Goal: Contribute content

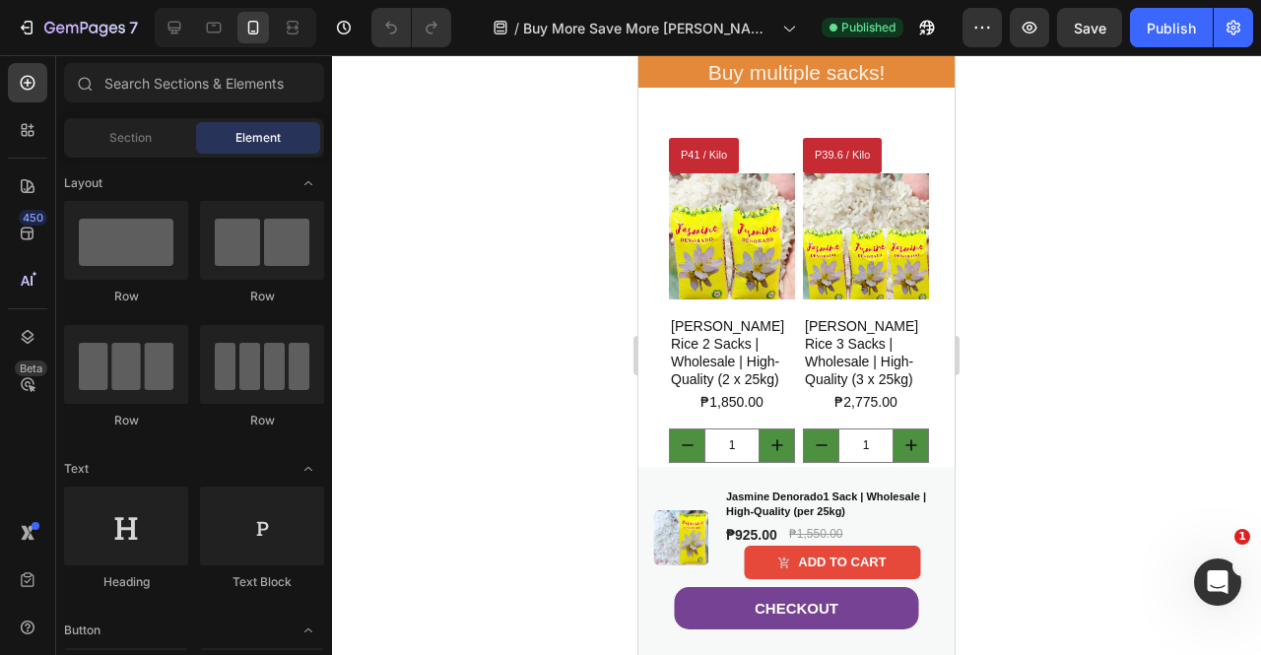
scroll to position [2099, 0]
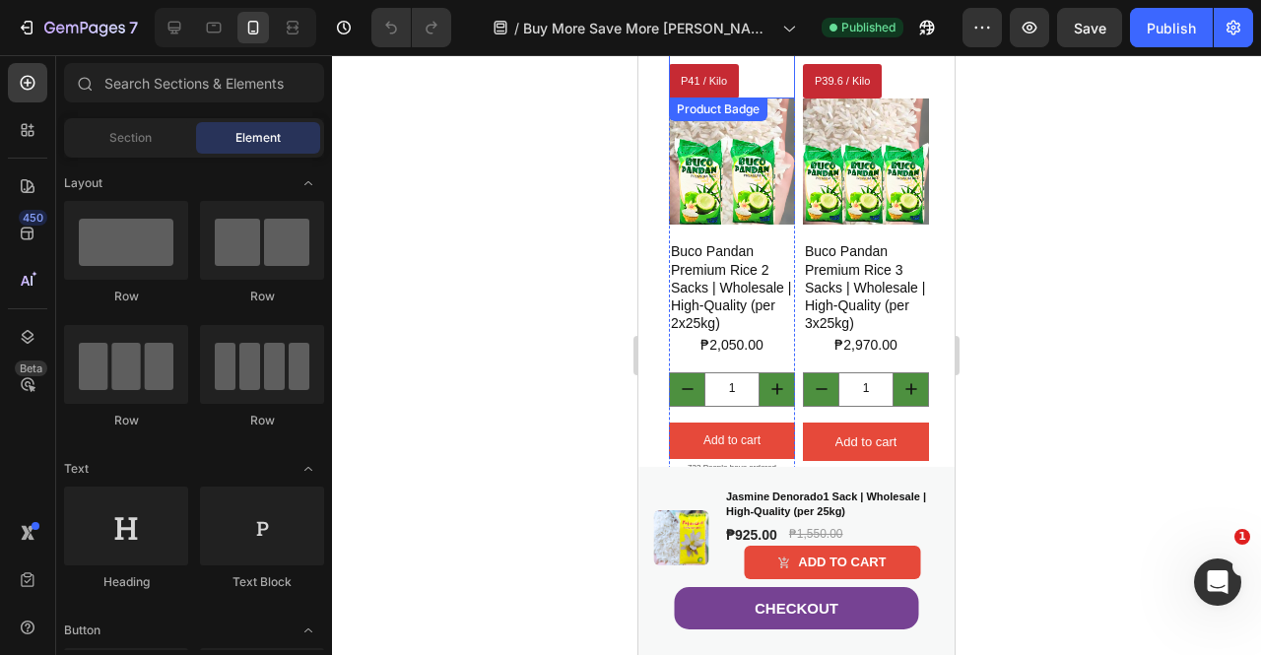
click at [766, 98] on div "P41 / Kilo" at bounding box center [732, 81] width 126 height 35
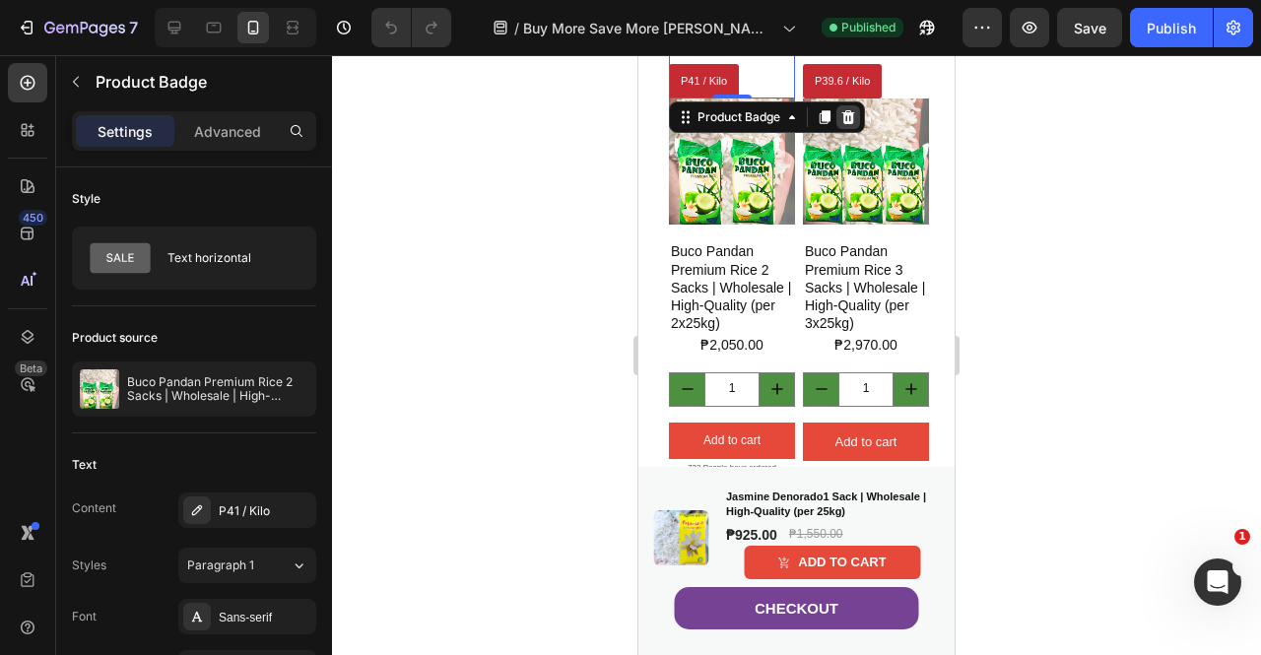
click at [850, 125] on icon at bounding box center [849, 117] width 16 height 16
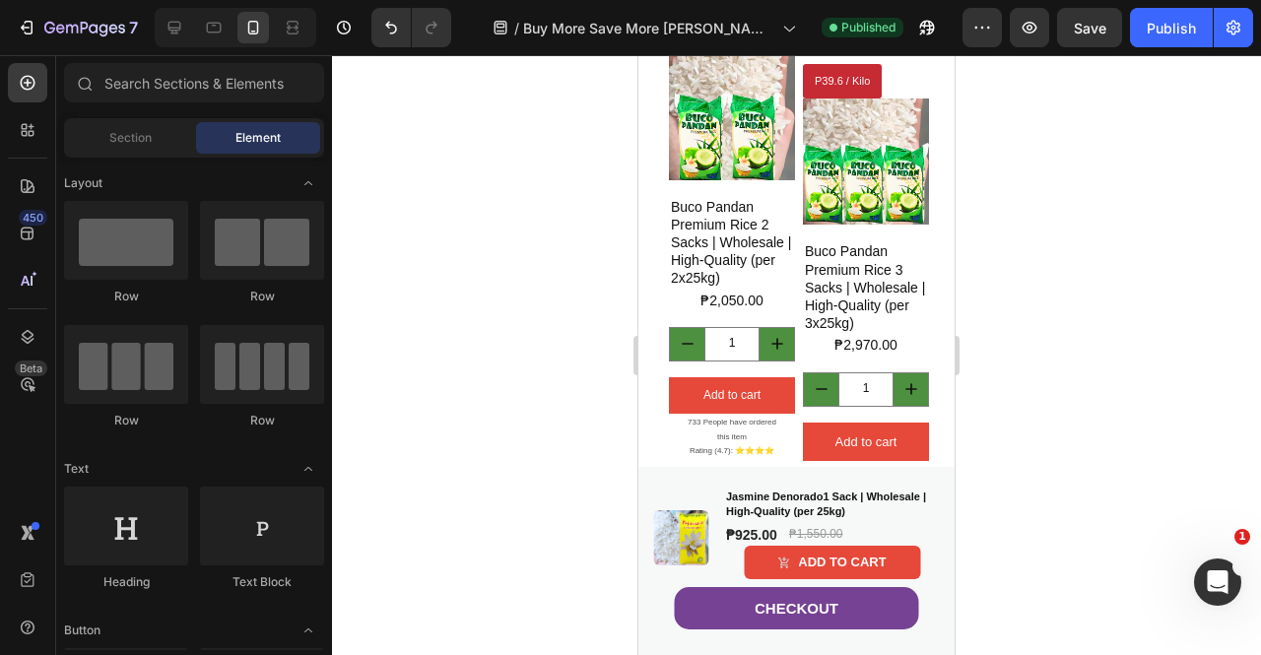
scroll to position [1575, 0]
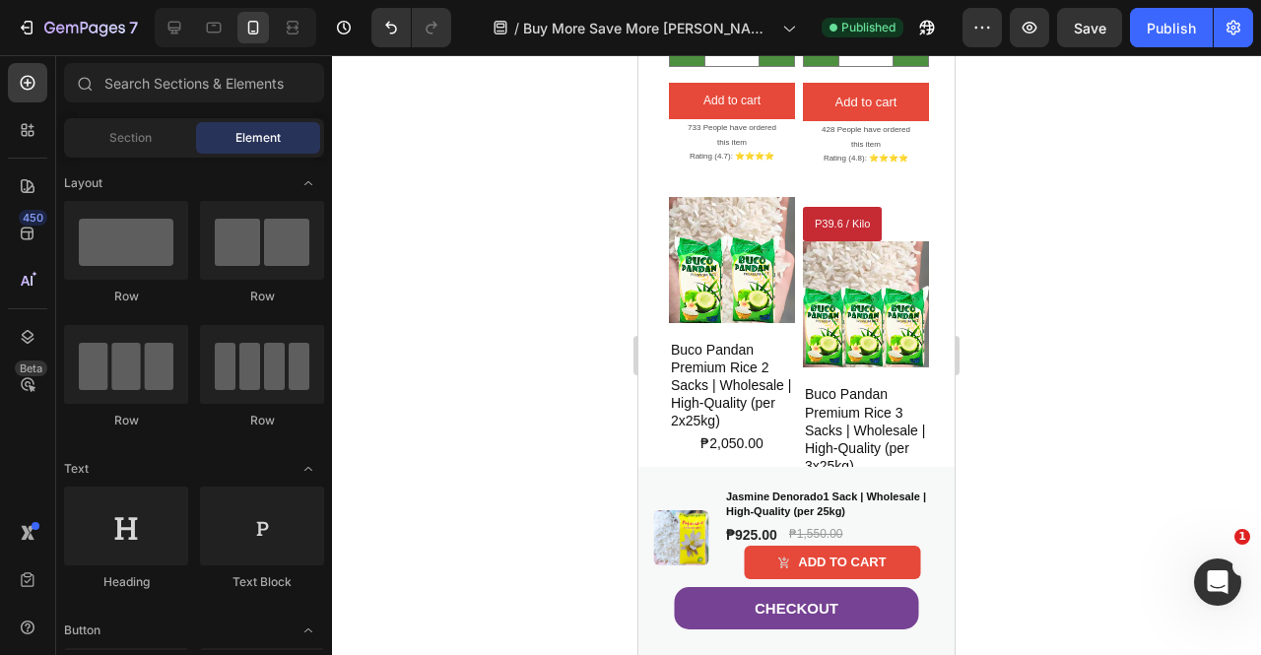
drag, startPoint x: 949, startPoint y: 200, endPoint x: 1595, endPoint y: 279, distance: 650.3
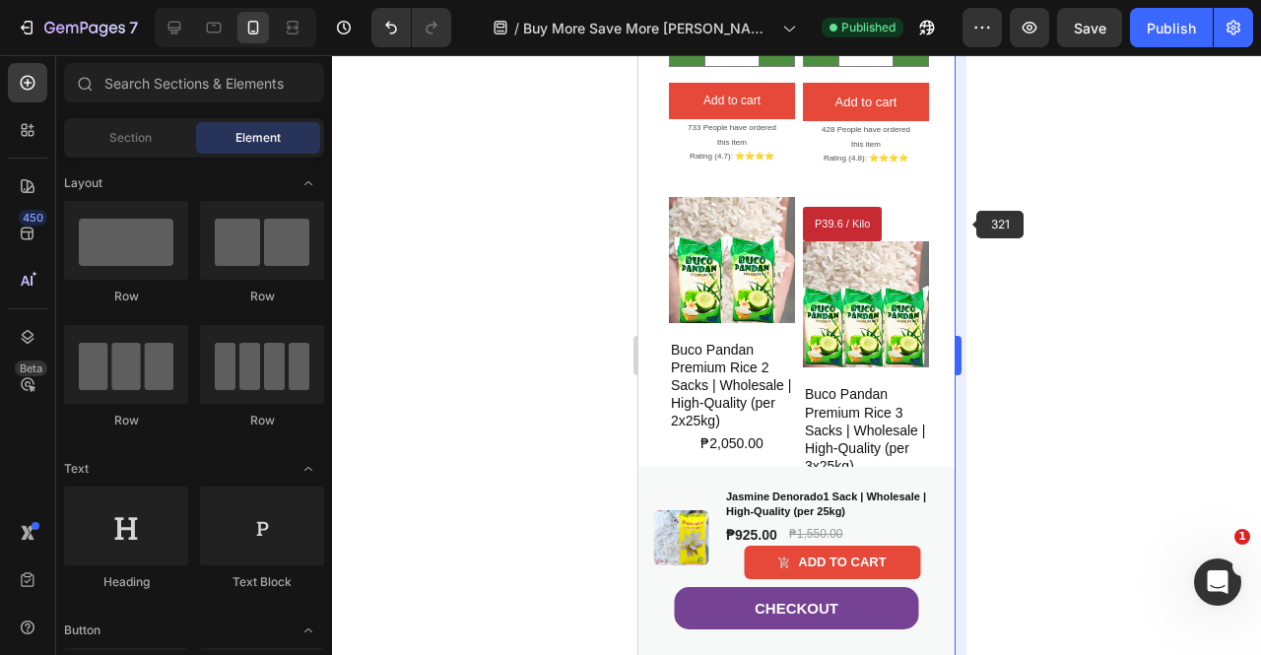
scroll to position [1937, 0]
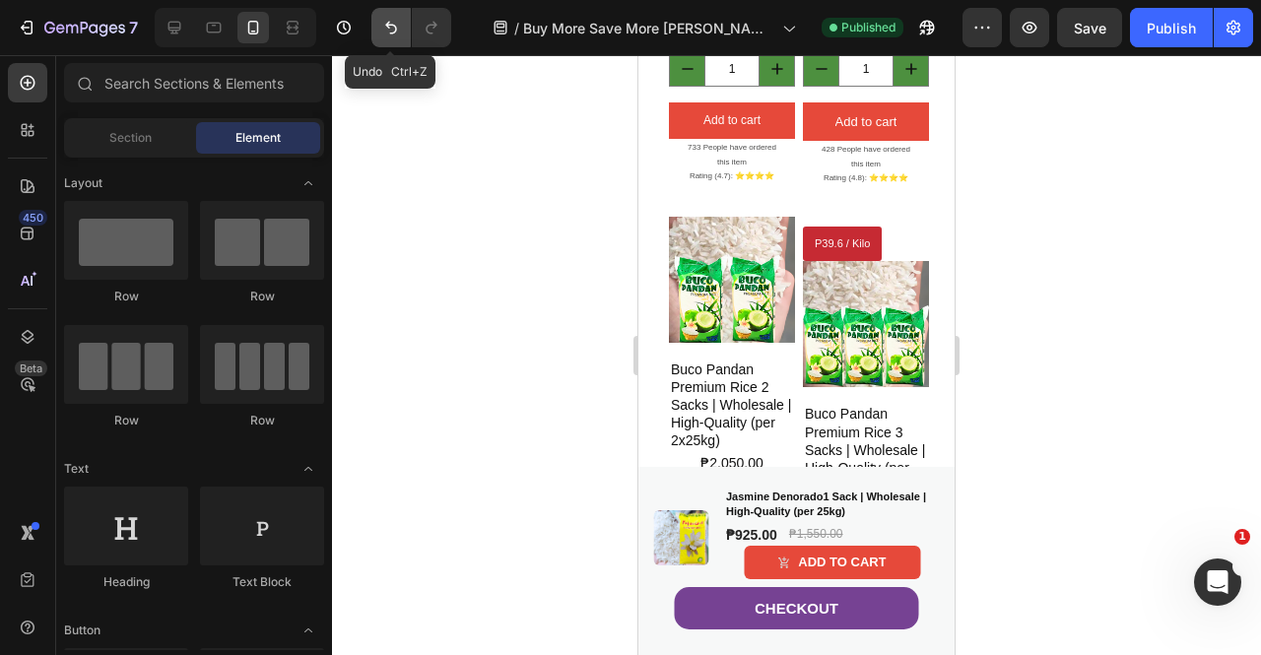
click at [392, 30] on icon "Undo/Redo" at bounding box center [391, 28] width 20 height 20
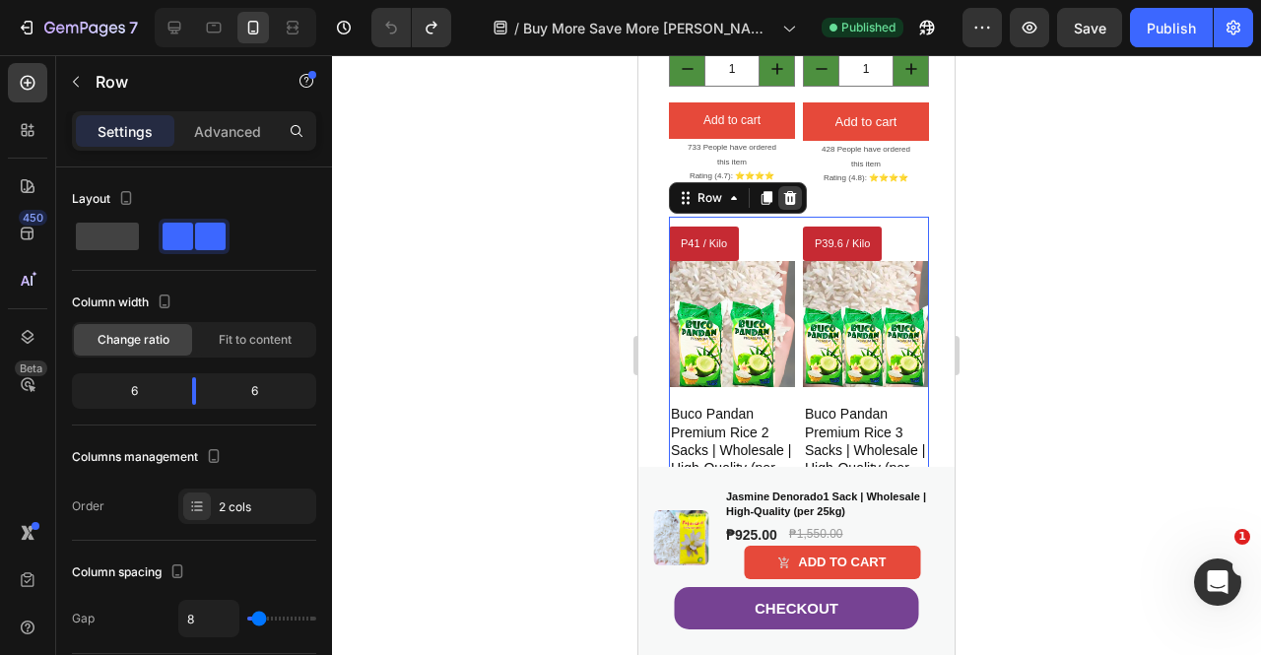
click at [785, 204] on icon at bounding box center [790, 197] width 13 height 14
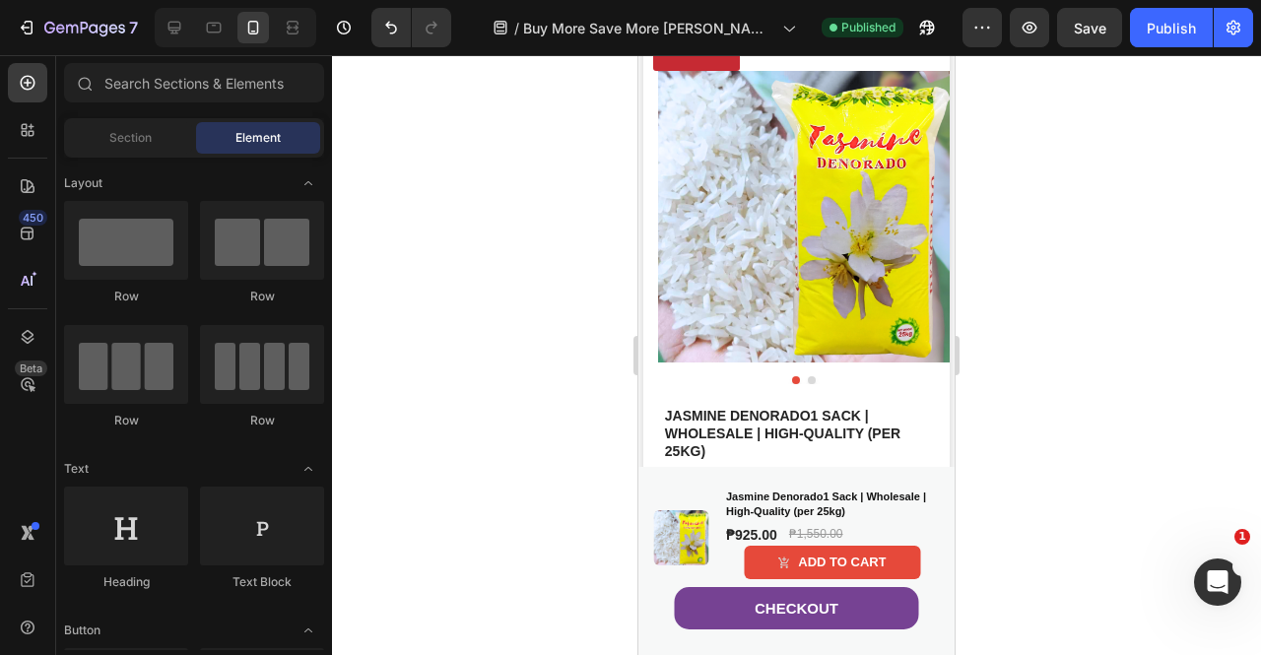
scroll to position [2101, 0]
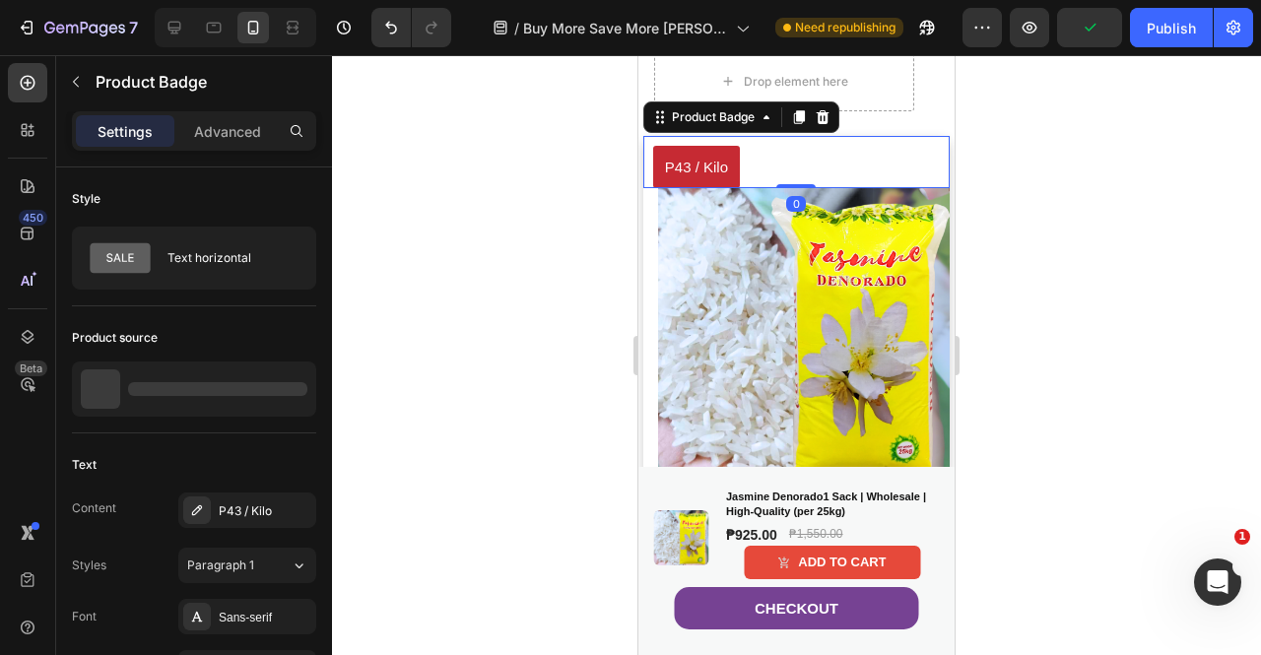
click at [683, 188] on pre "P43 / Kilo" at bounding box center [696, 167] width 87 height 42
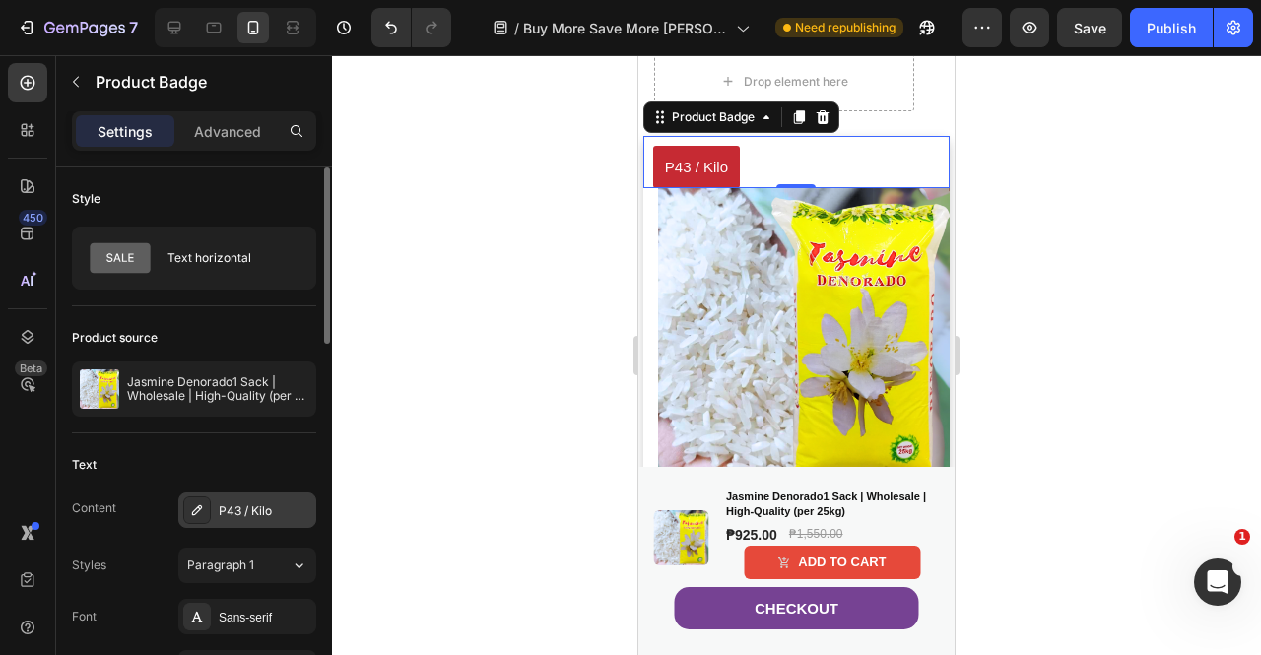
click at [238, 510] on div "P43 / Kilo" at bounding box center [265, 512] width 93 height 18
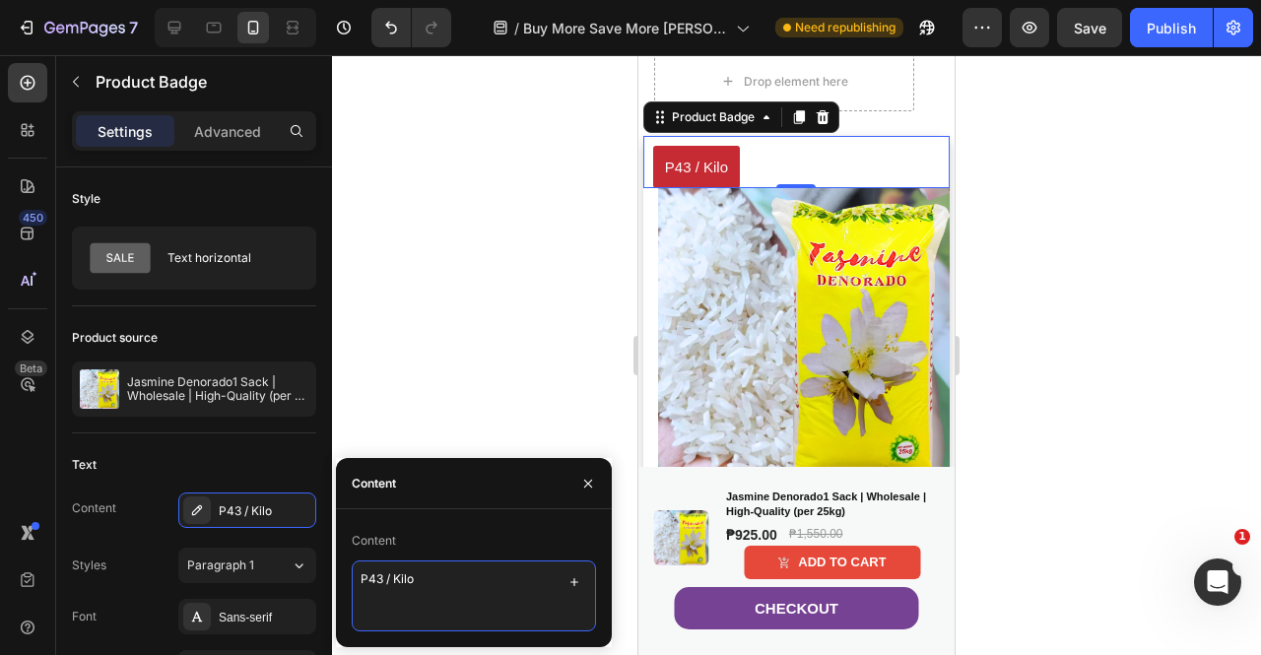
click at [380, 582] on textarea "P43 / Kilo" at bounding box center [474, 596] width 244 height 71
type textarea "P37 / Kilo"
click at [1185, 368] on div at bounding box center [796, 355] width 929 height 600
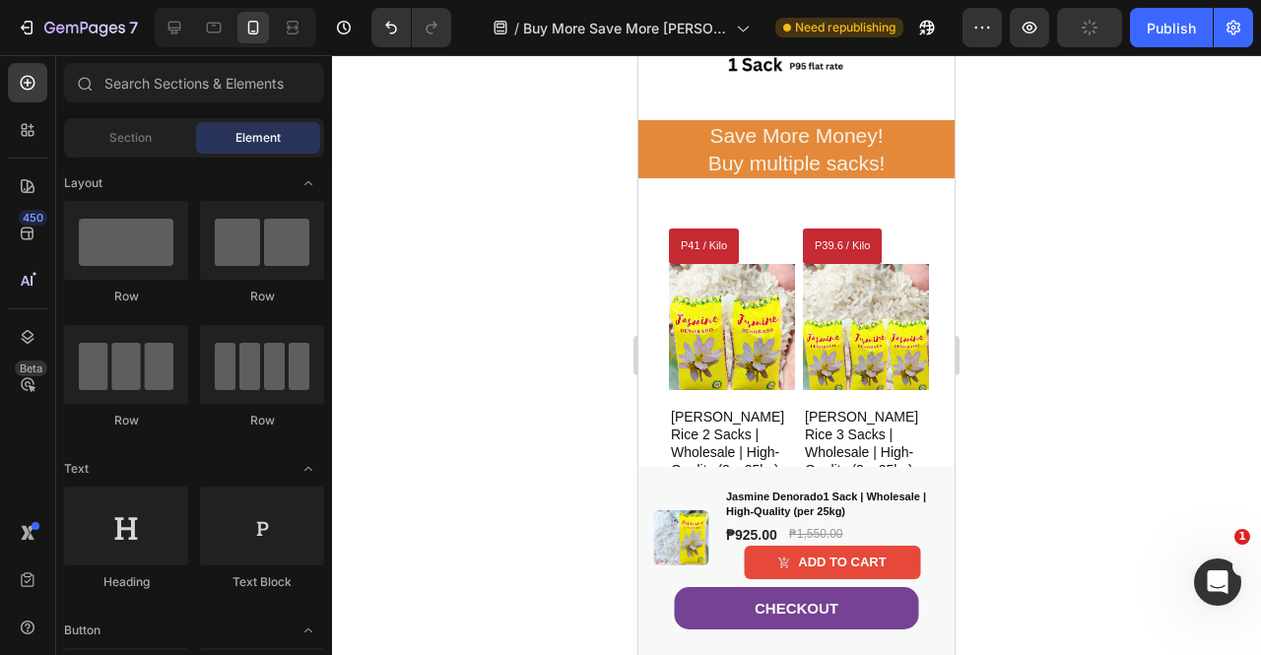
scroll to position [1465, 0]
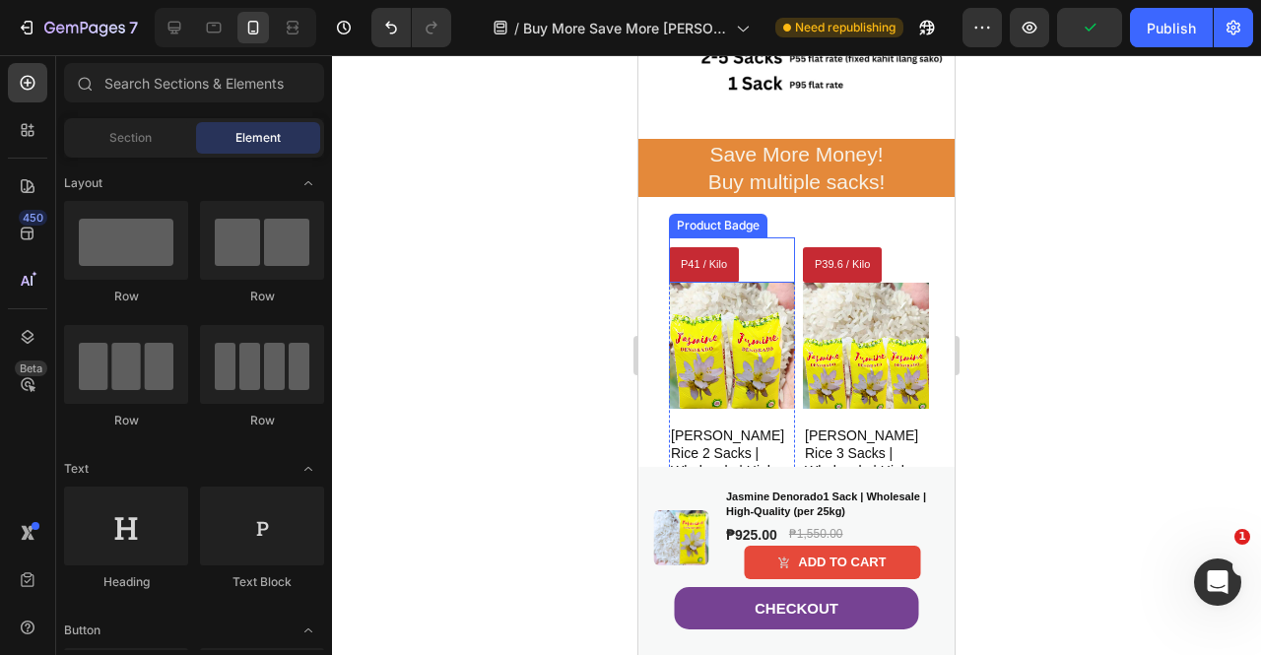
click at [703, 247] on pre "P41 / Kilo" at bounding box center [704, 264] width 70 height 35
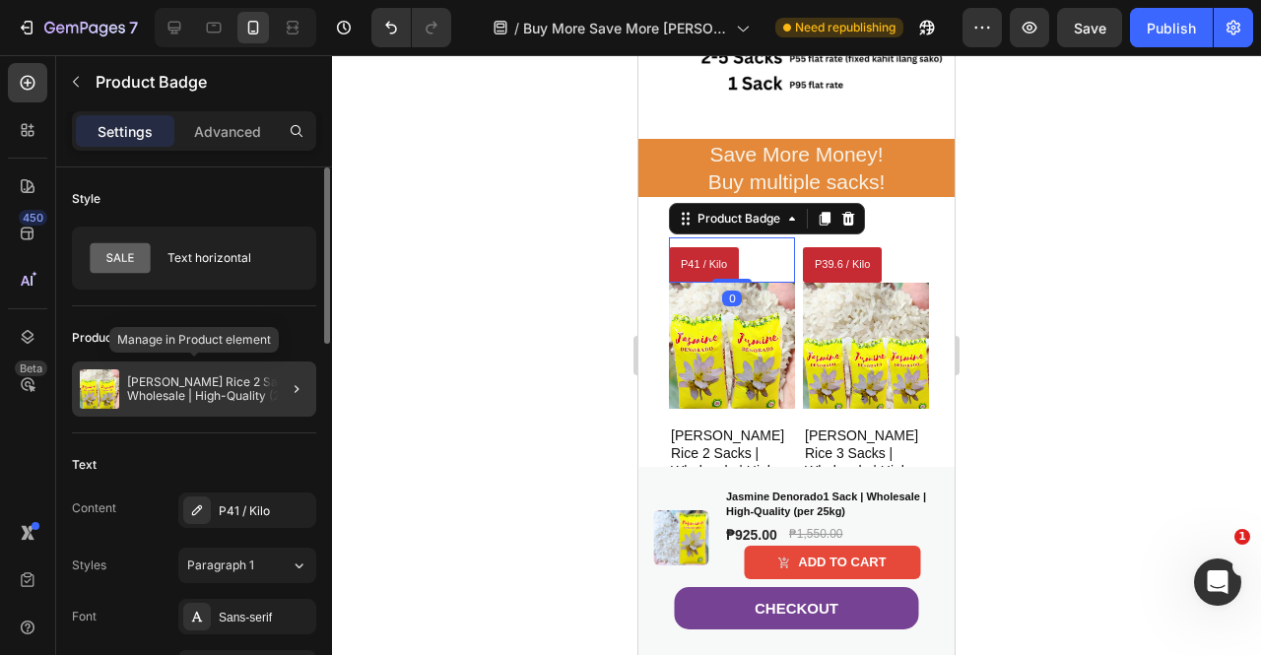
click at [242, 393] on p "[PERSON_NAME] Rice 2 Sacks | Wholesale | High-Quality (2 x 25kg)" at bounding box center [217, 389] width 181 height 28
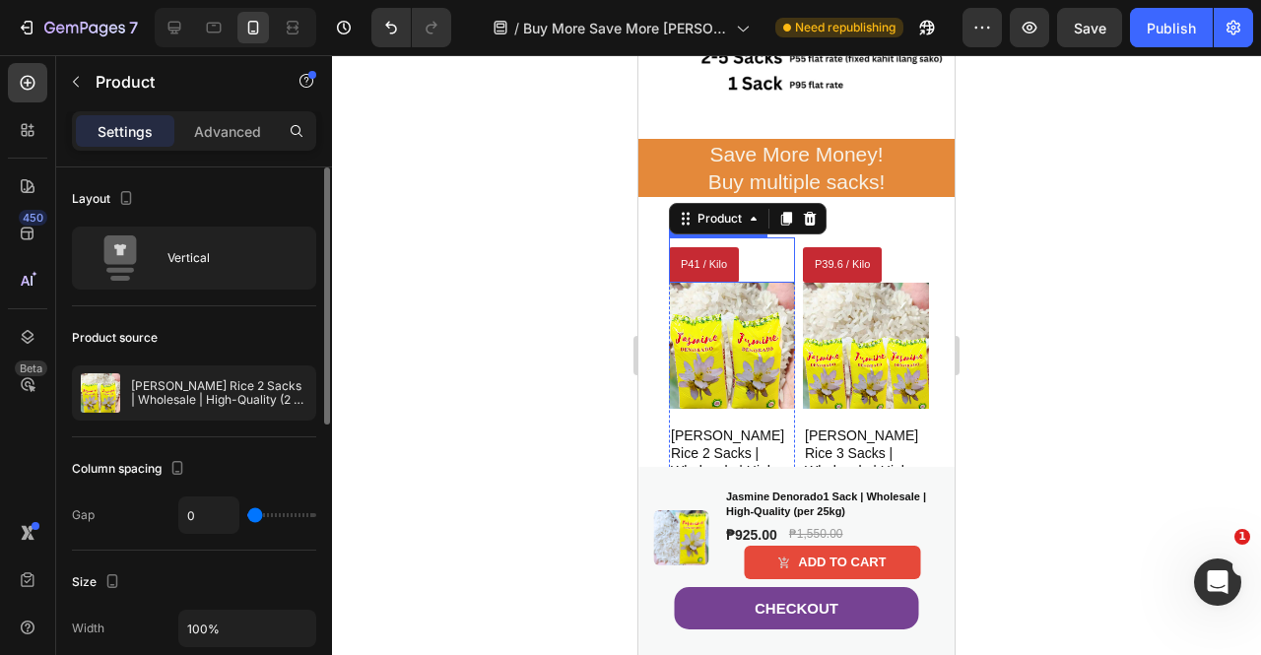
click at [715, 247] on pre "P41 / Kilo" at bounding box center [704, 264] width 70 height 35
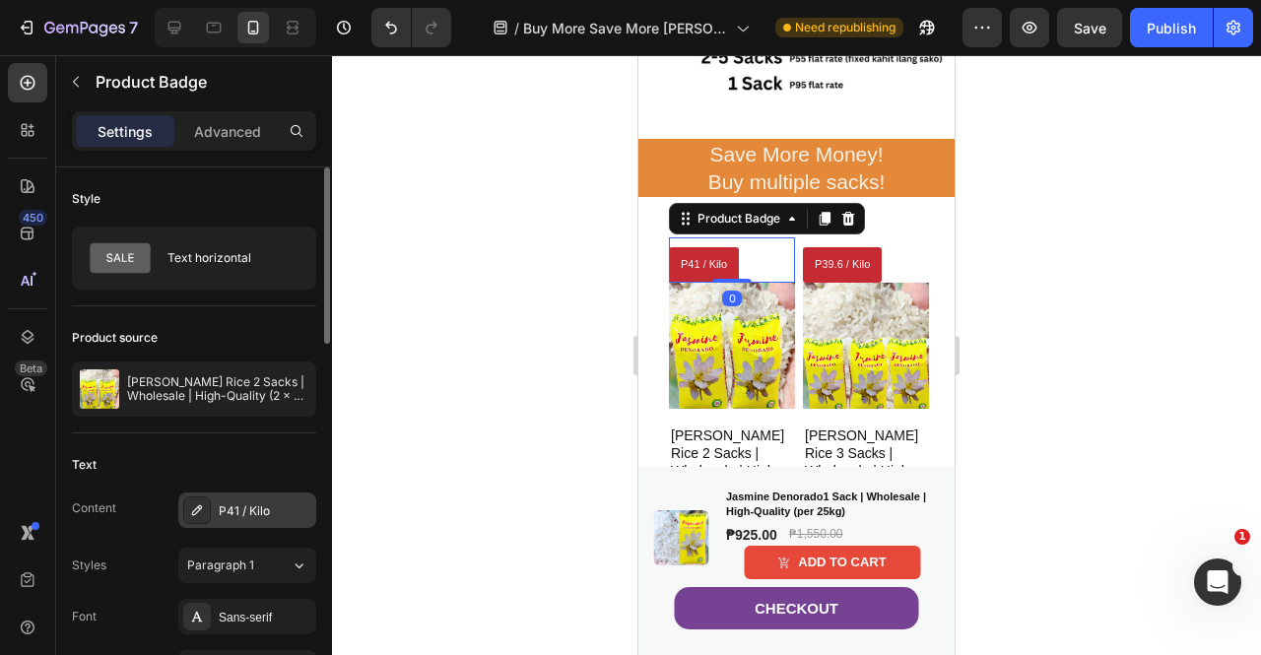
click at [235, 515] on div "P41 / Kilo" at bounding box center [265, 512] width 93 height 18
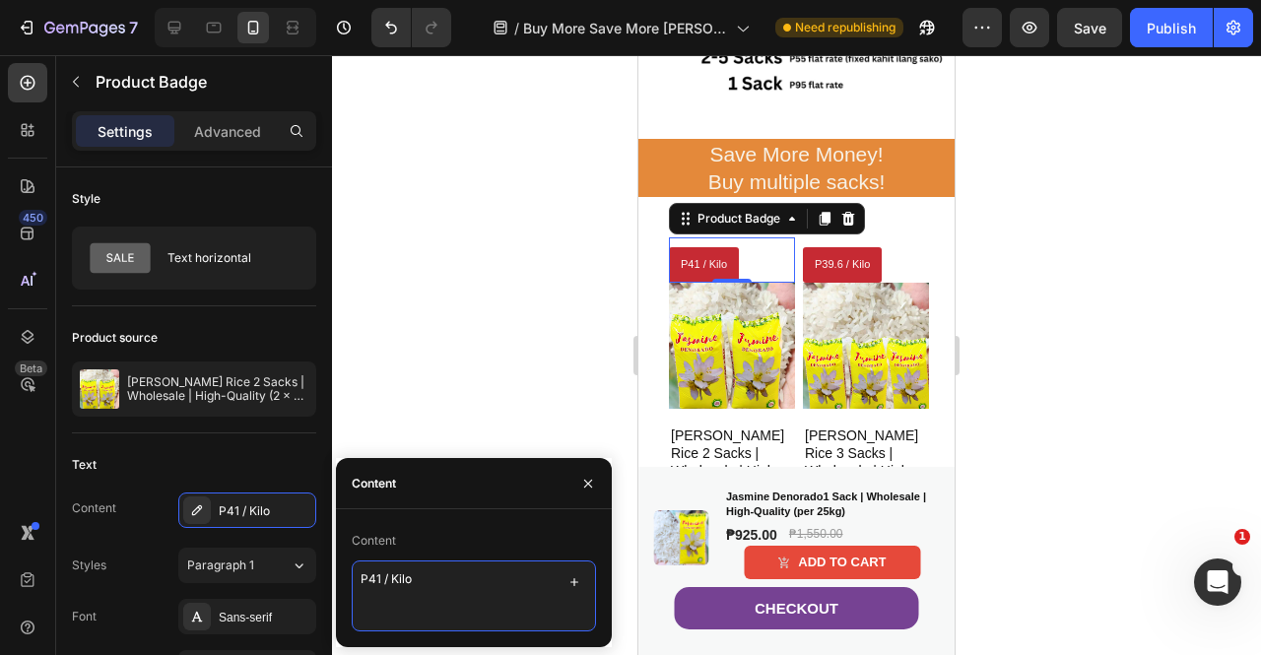
click at [382, 567] on textarea "P41 / Kilo" at bounding box center [474, 596] width 244 height 71
type textarea "P37/ Kilo"
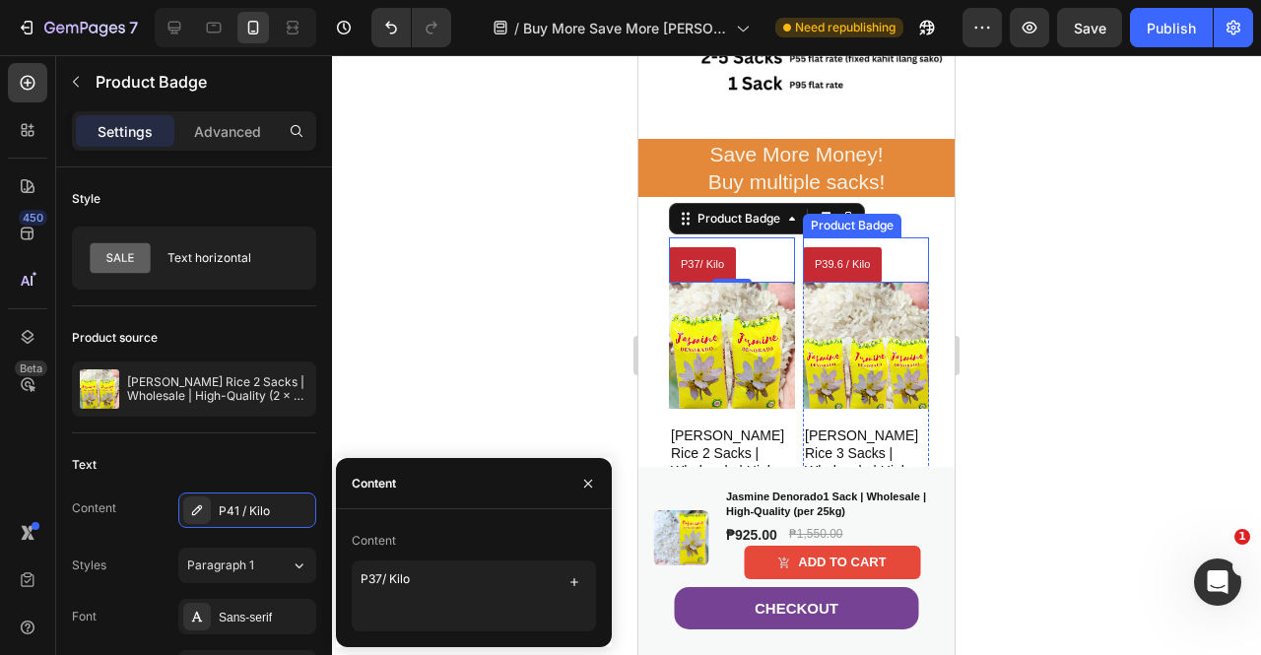
click at [839, 257] on pre "P39.6 / Kilo" at bounding box center [842, 264] width 79 height 35
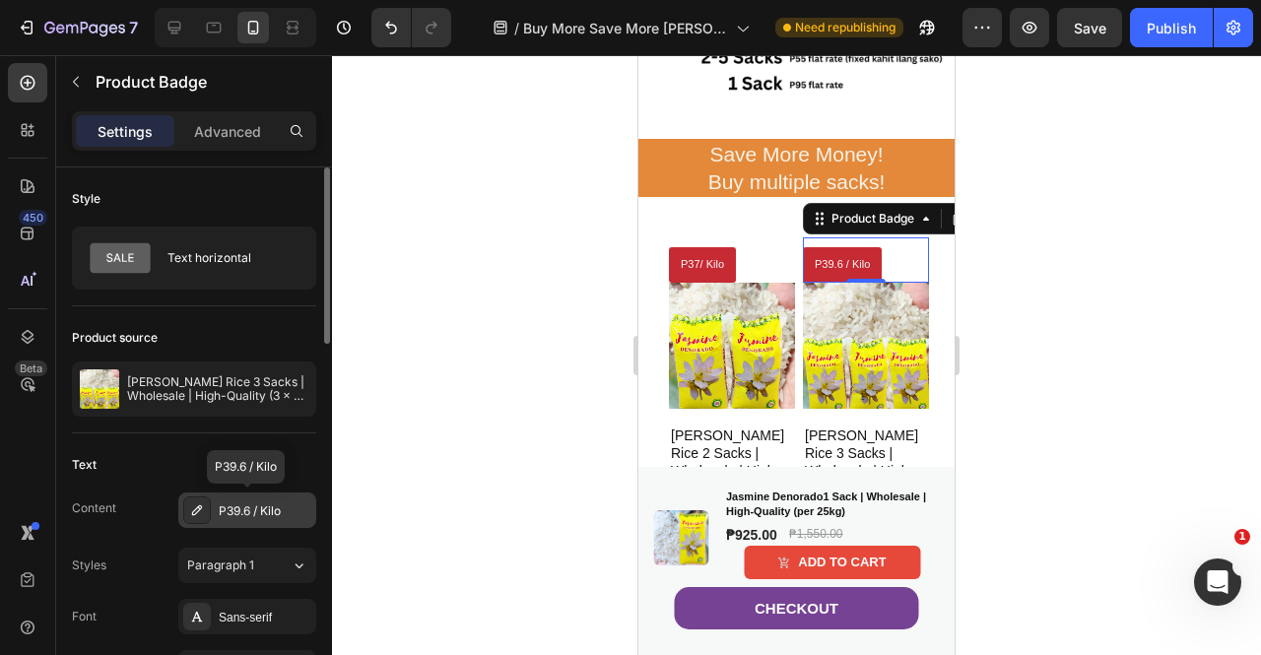
click at [256, 498] on div "P39.6 / Kilo" at bounding box center [247, 510] width 138 height 35
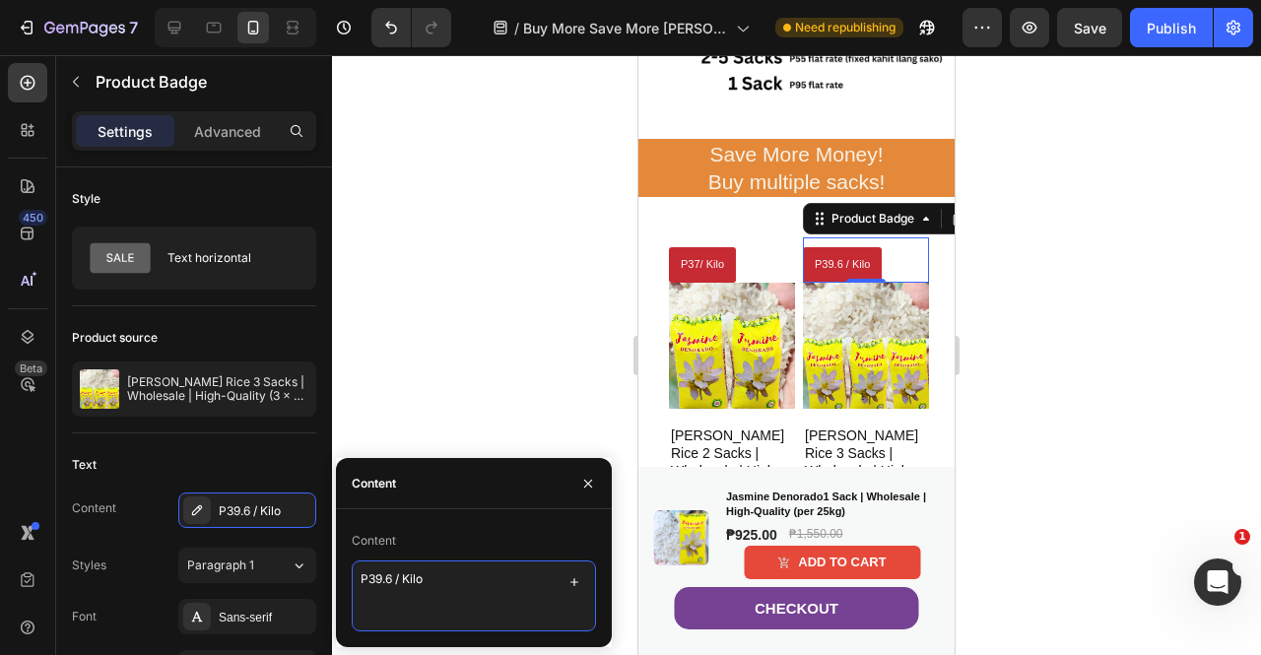
click at [388, 583] on textarea "P39.6 / Kilo" at bounding box center [474, 596] width 244 height 71
type textarea "P37 / Kilo"
click at [1041, 368] on div at bounding box center [796, 355] width 929 height 600
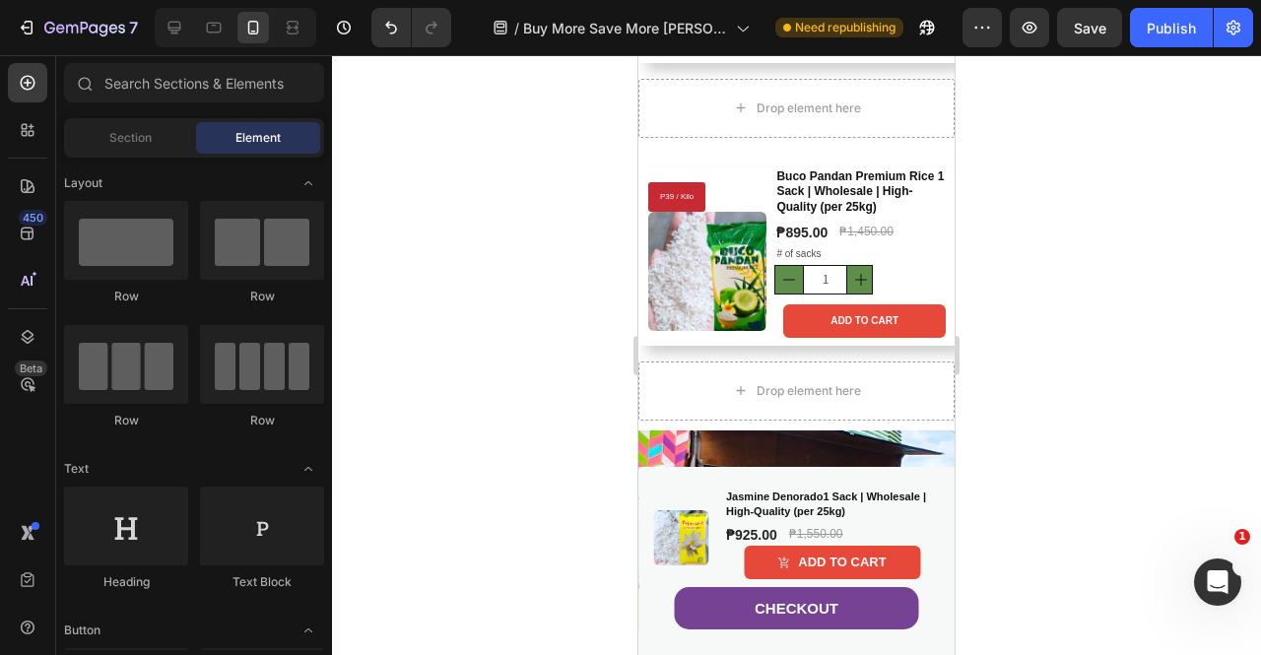
scroll to position [781, 0]
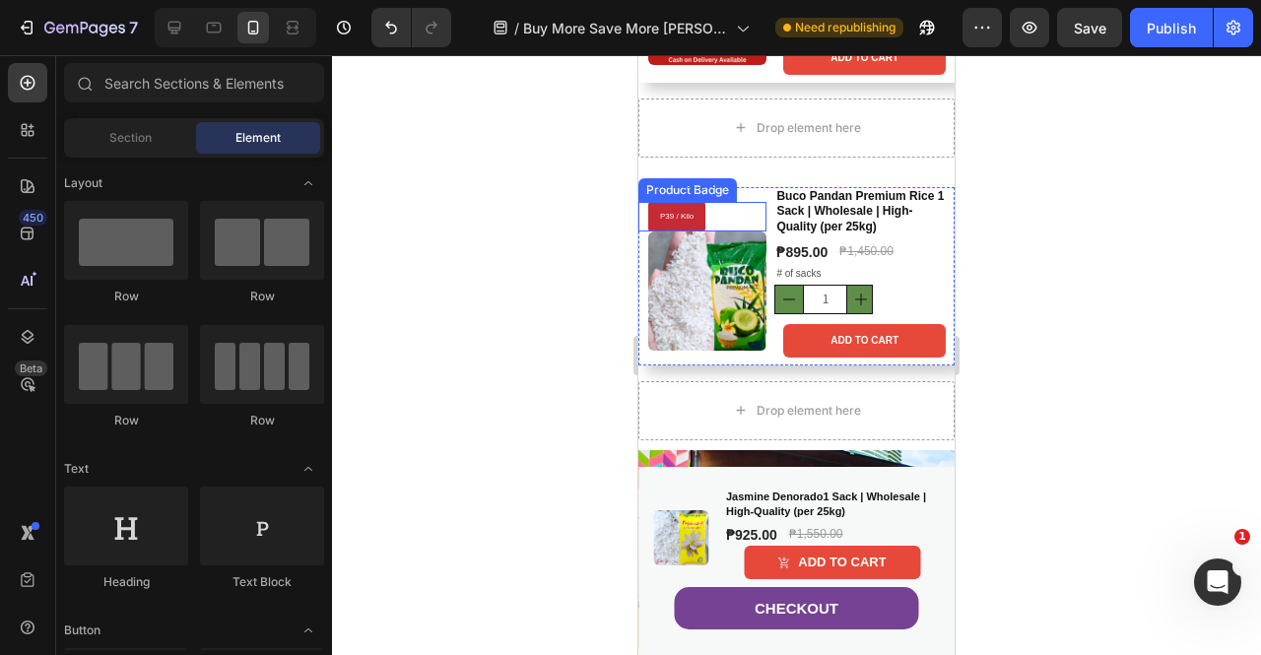
click at [676, 232] on pre "P39 / Kilo" at bounding box center [676, 217] width 57 height 30
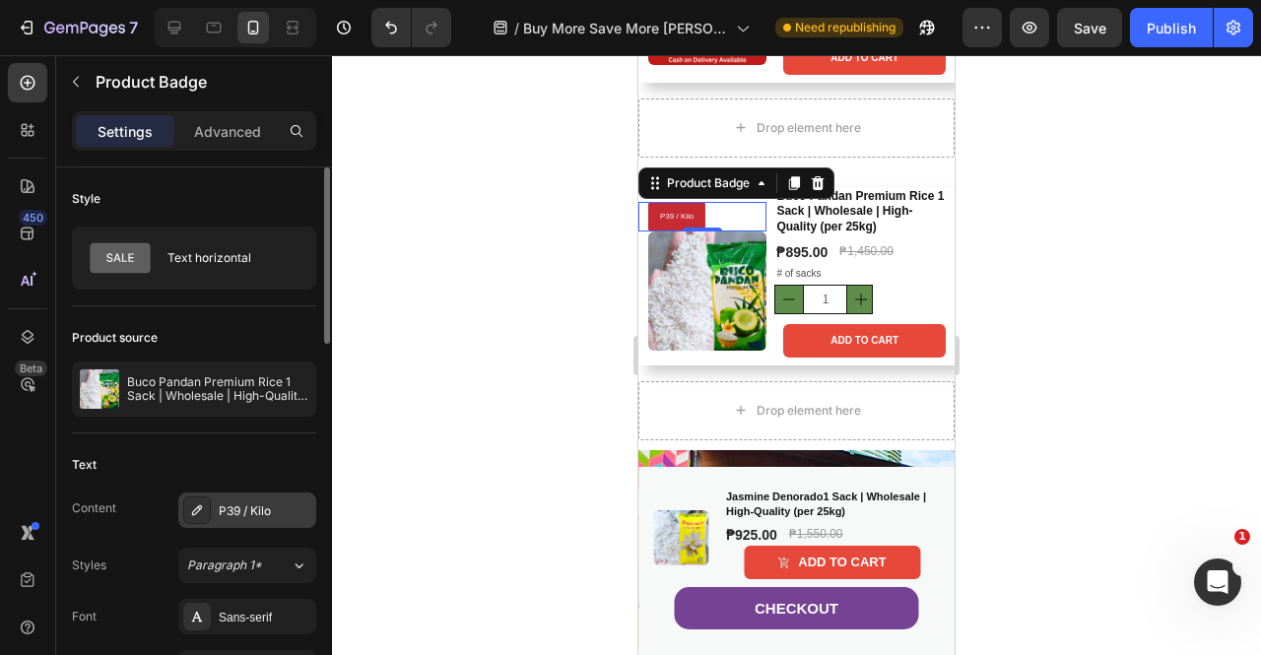
click at [276, 503] on div "P39 / Kilo" at bounding box center [265, 512] width 93 height 18
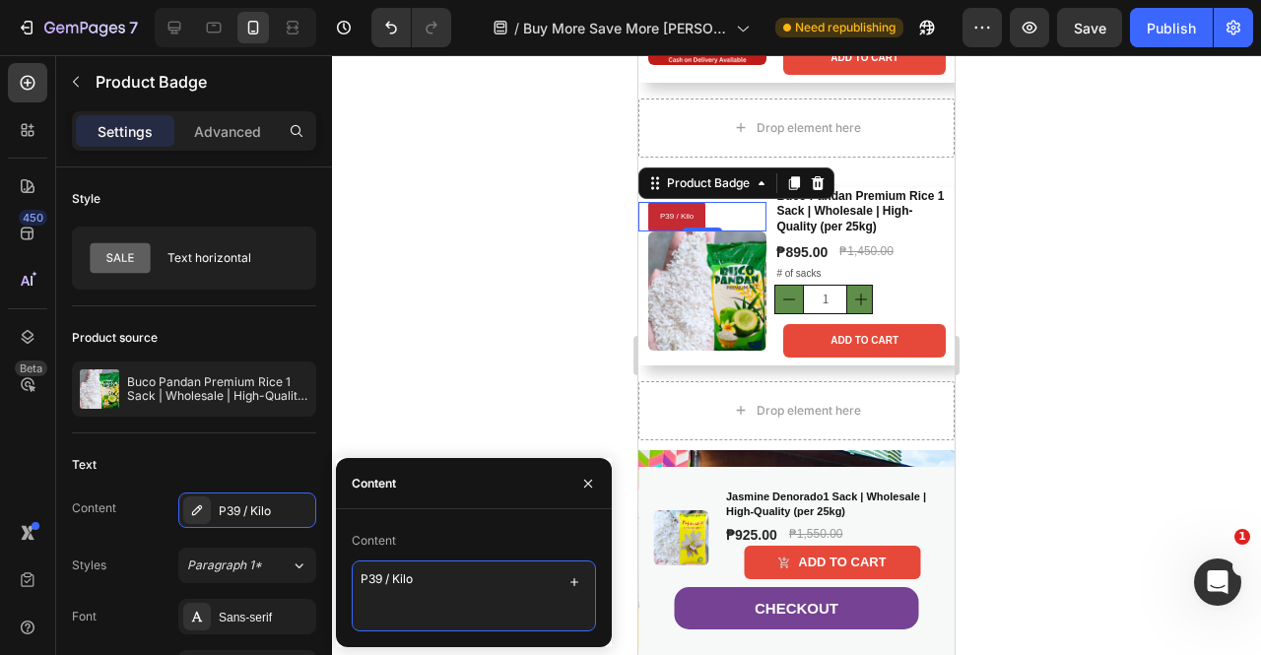
click at [374, 578] on textarea "P39 / Kilo" at bounding box center [474, 596] width 244 height 71
type textarea "P35 / Kilo"
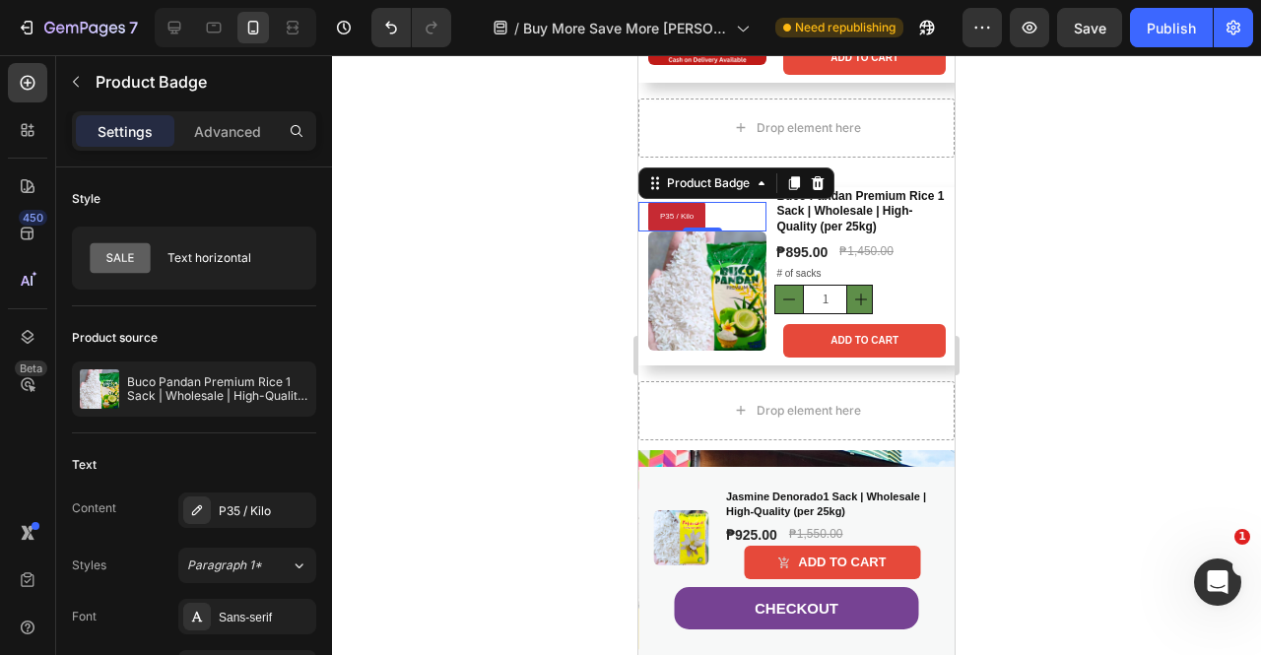
click at [1082, 258] on div at bounding box center [796, 355] width 929 height 600
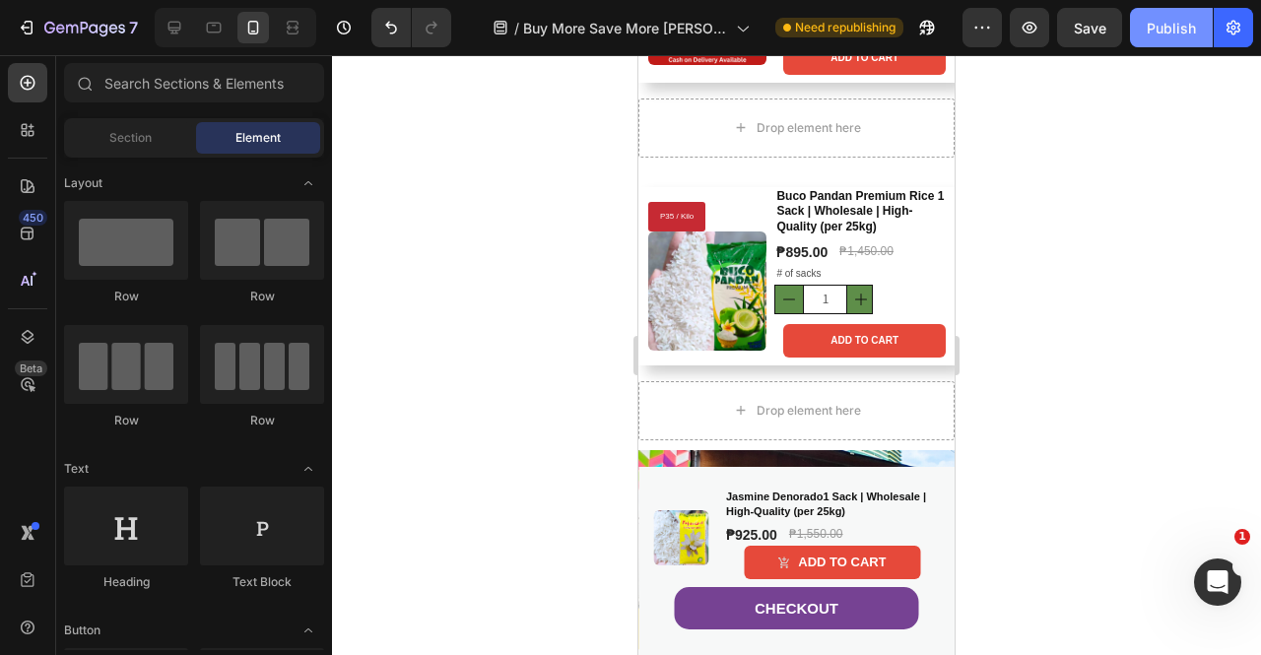
click at [1191, 23] on div "Publish" at bounding box center [1171, 28] width 49 height 21
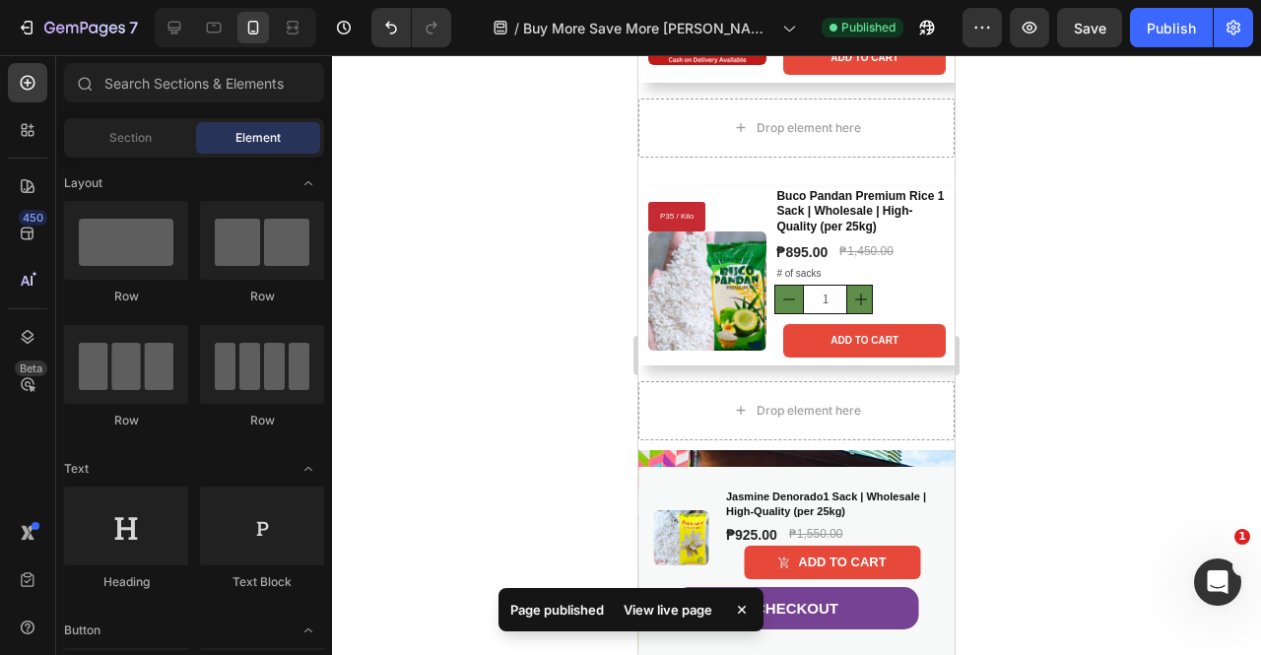
click at [382, 199] on div at bounding box center [796, 355] width 929 height 600
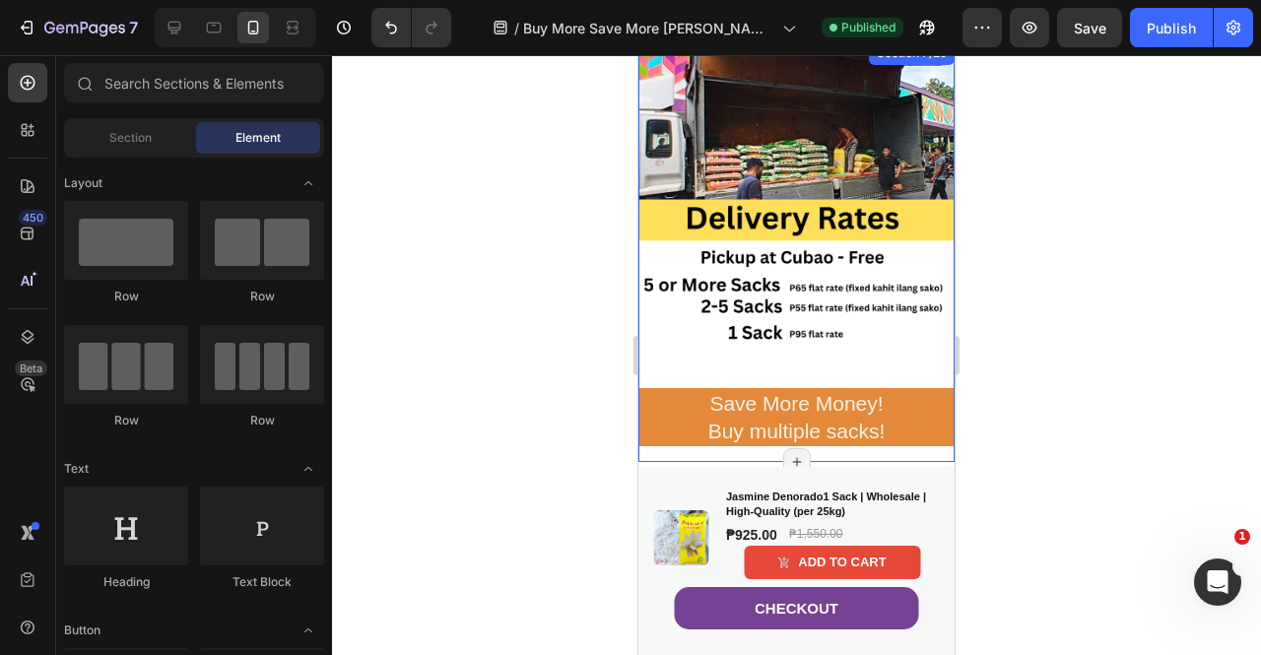
scroll to position [1118, 0]
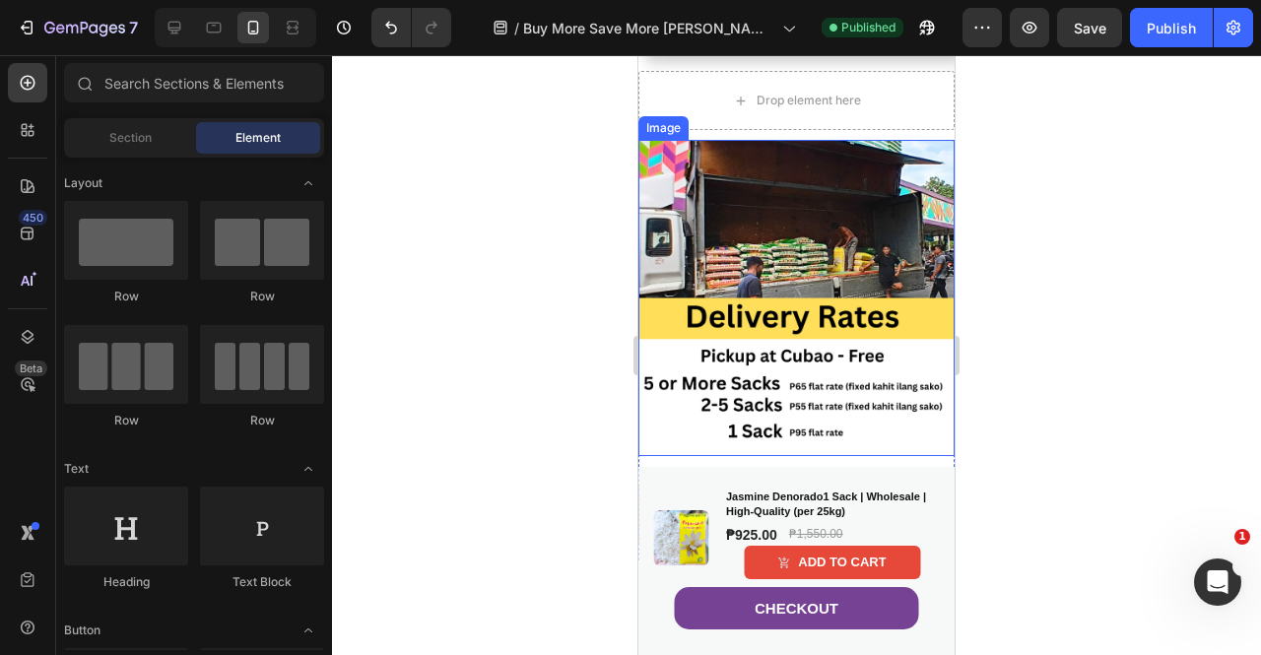
click at [826, 268] on img at bounding box center [797, 298] width 316 height 316
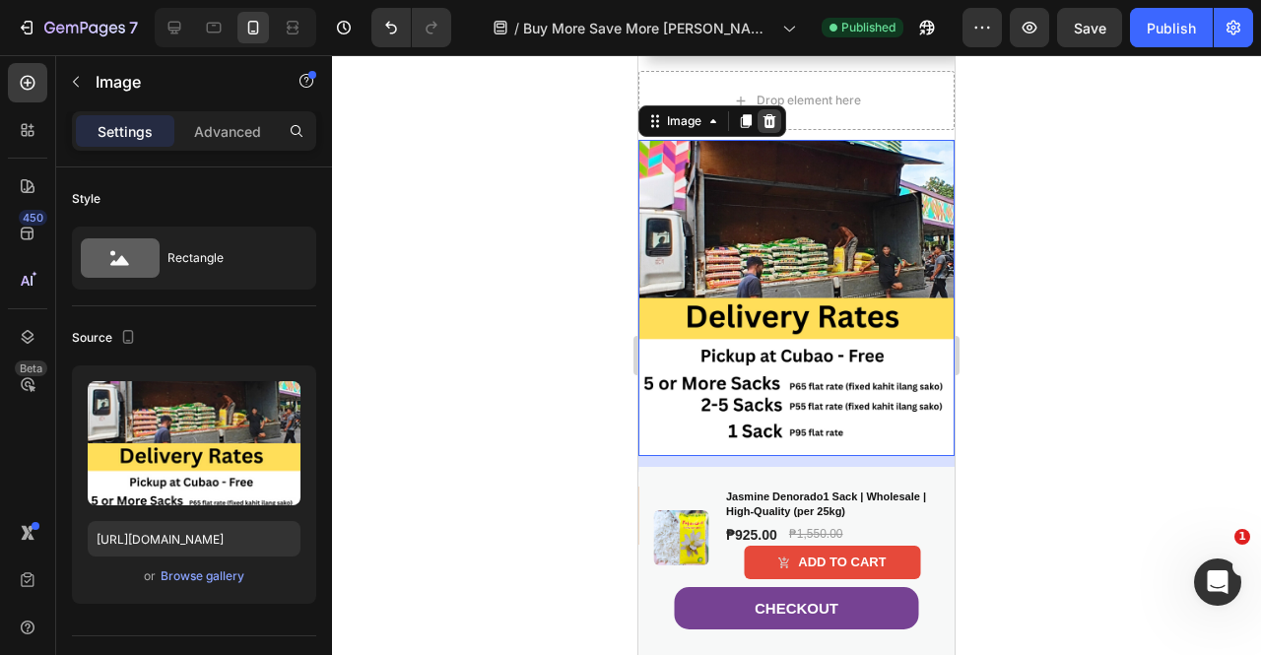
click at [771, 118] on icon at bounding box center [770, 121] width 13 height 14
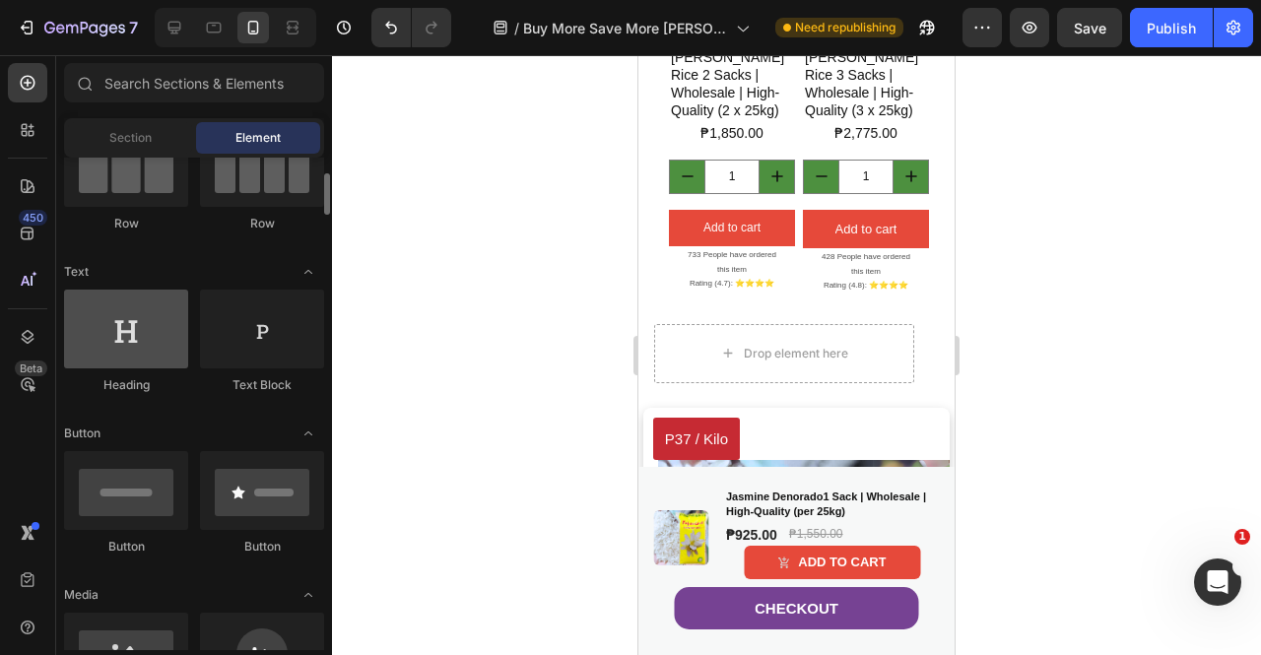
scroll to position [296, 0]
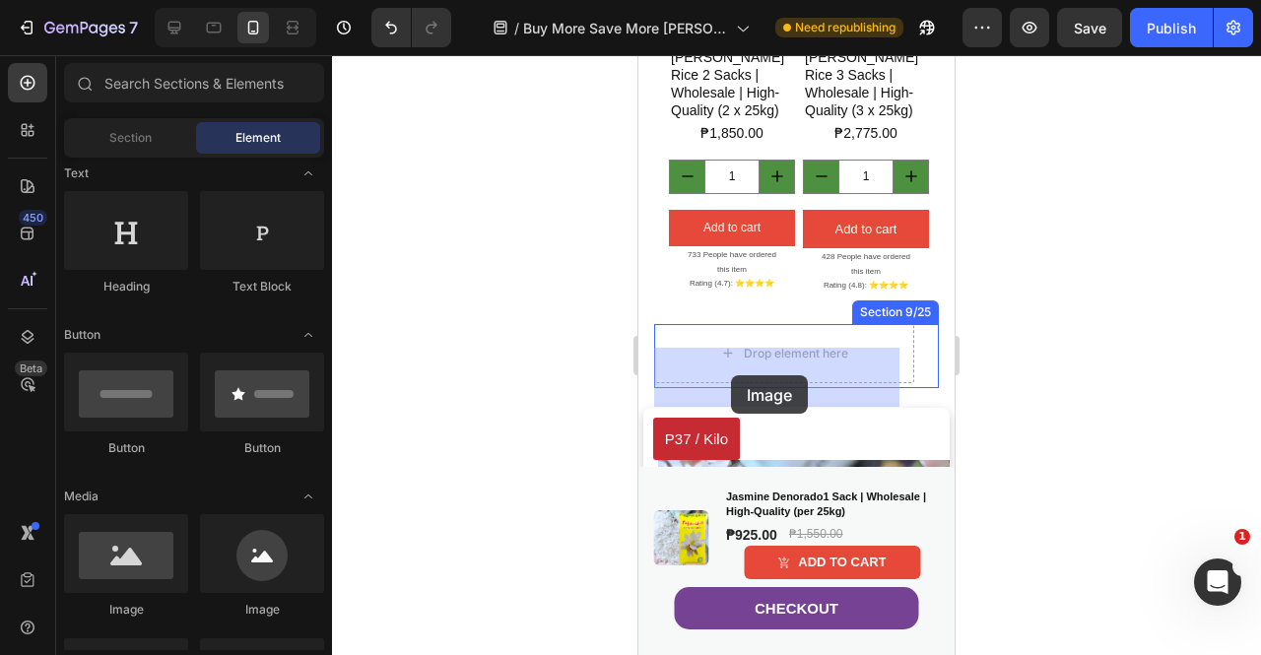
drag, startPoint x: 757, startPoint y: 623, endPoint x: 731, endPoint y: 375, distance: 248.7
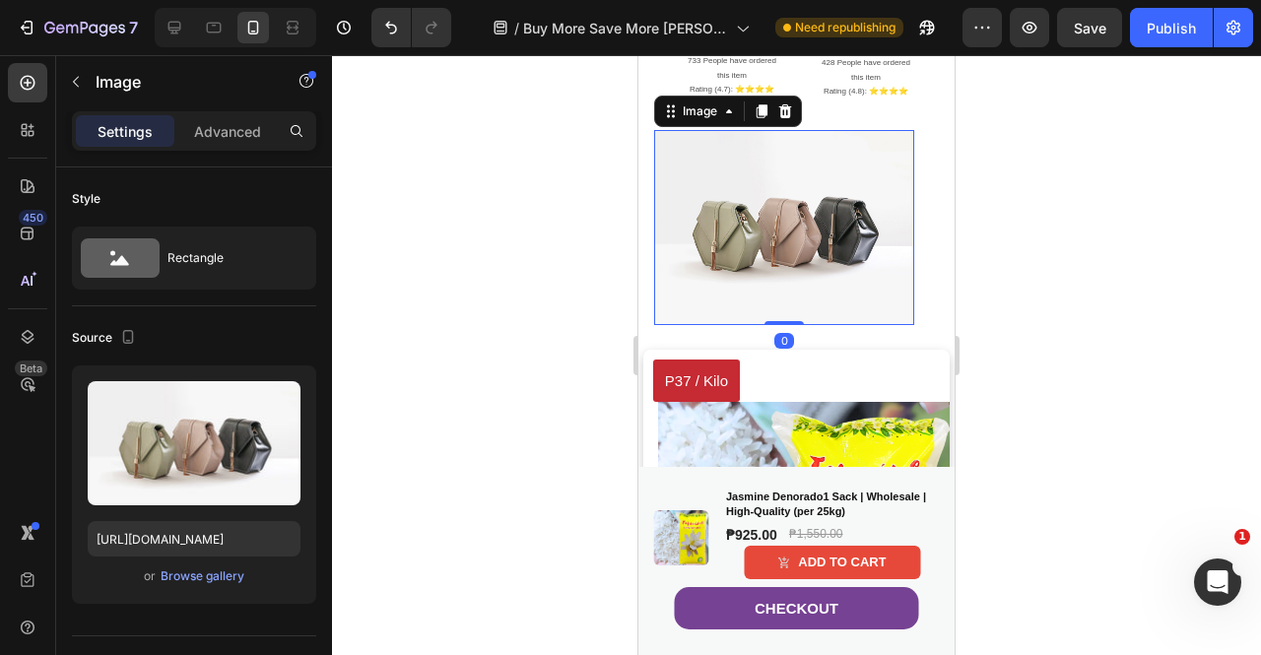
scroll to position [1709, 0]
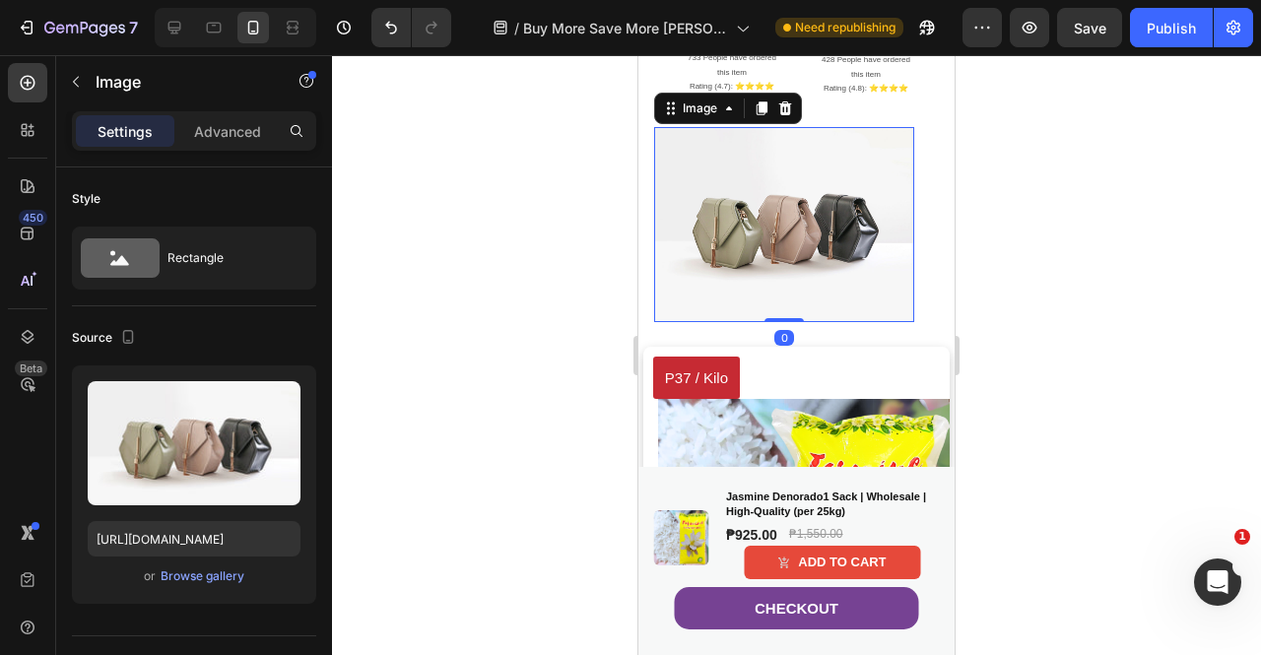
click at [831, 250] on img at bounding box center [784, 224] width 260 height 195
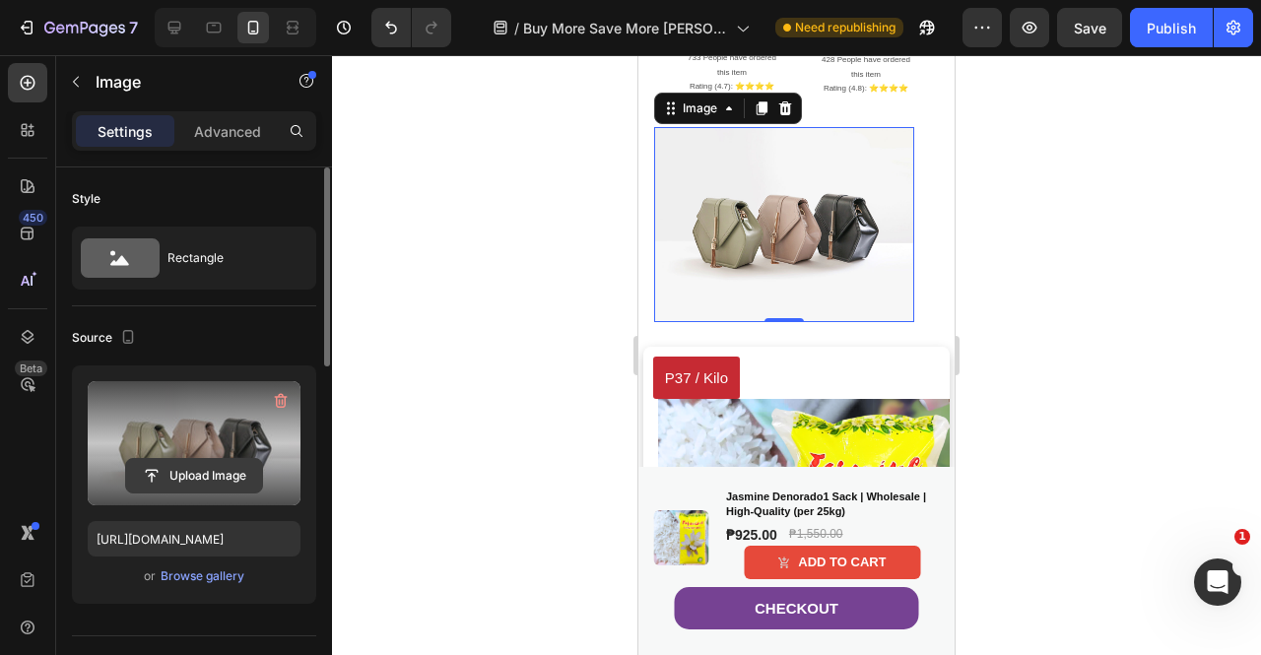
click at [221, 460] on input "file" at bounding box center [194, 476] width 136 height 34
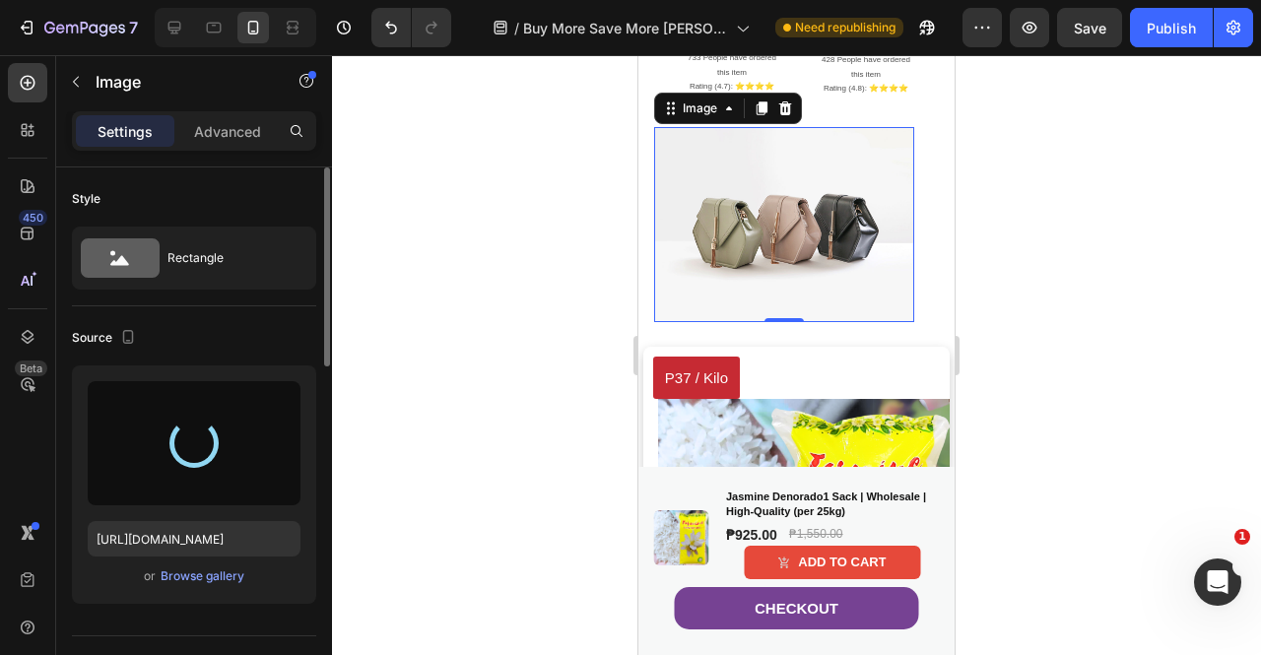
type input "https://cdn.shopify.com/s/files/1/0914/5686/4563/files/gempages_547358301319333…"
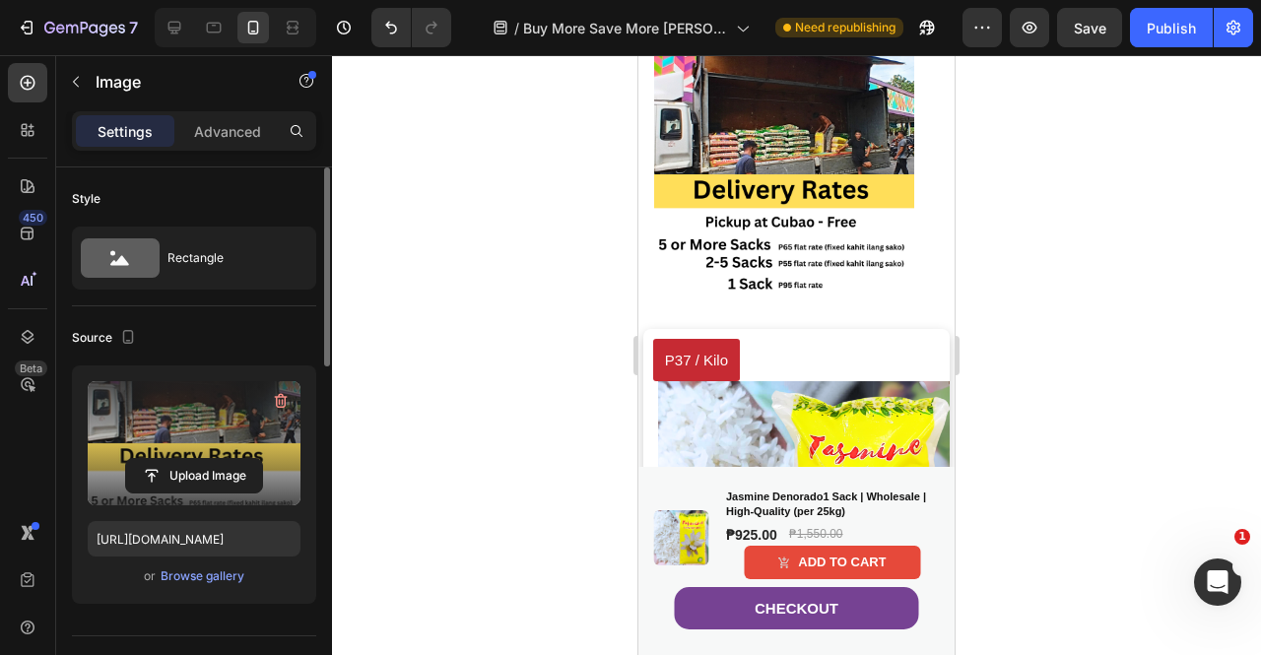
scroll to position [1774, 0]
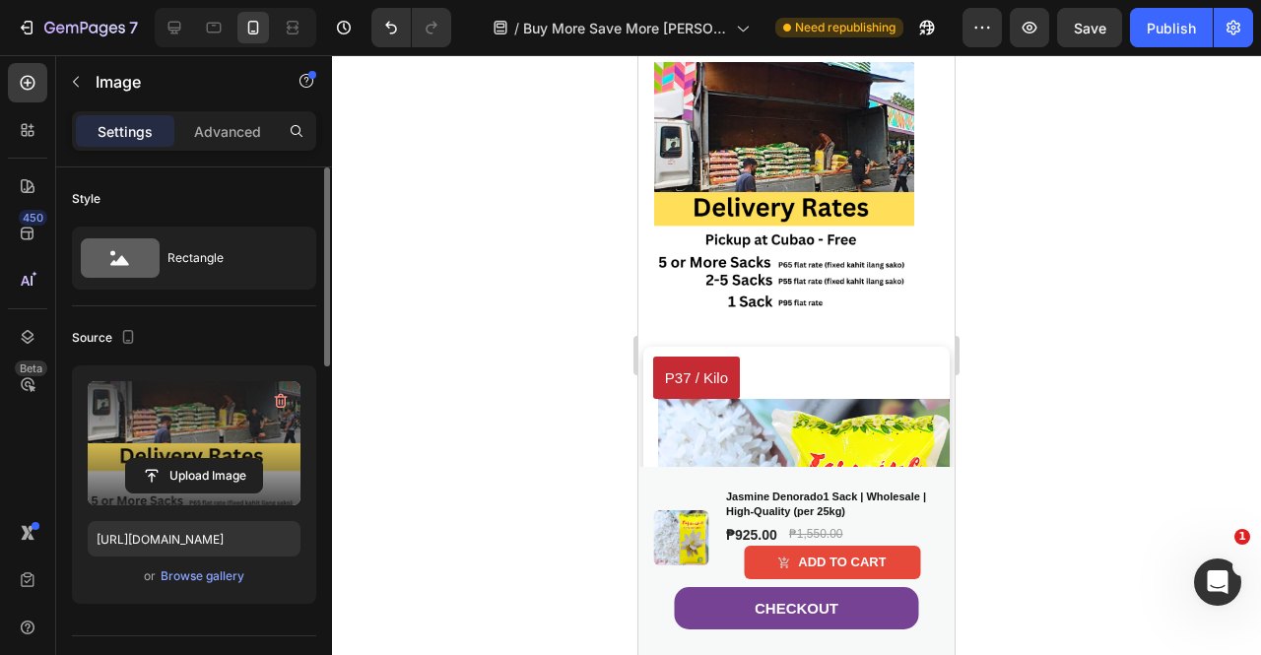
click at [740, 143] on img at bounding box center [784, 192] width 260 height 260
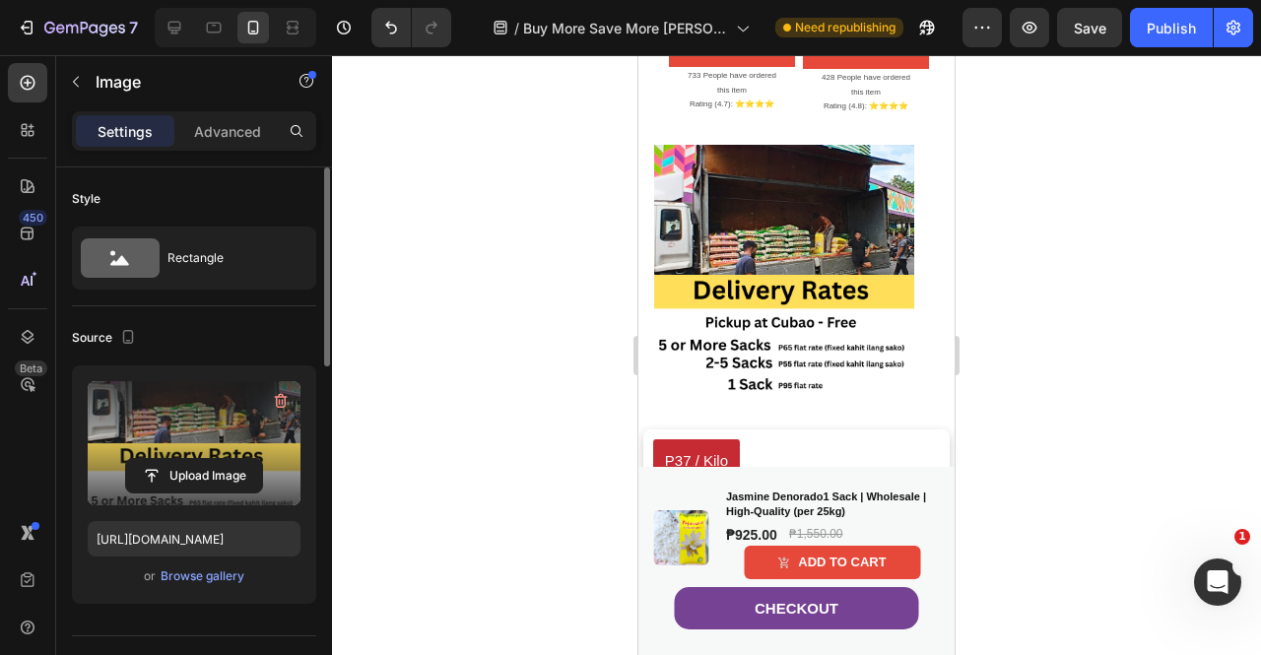
scroll to position [1675, 0]
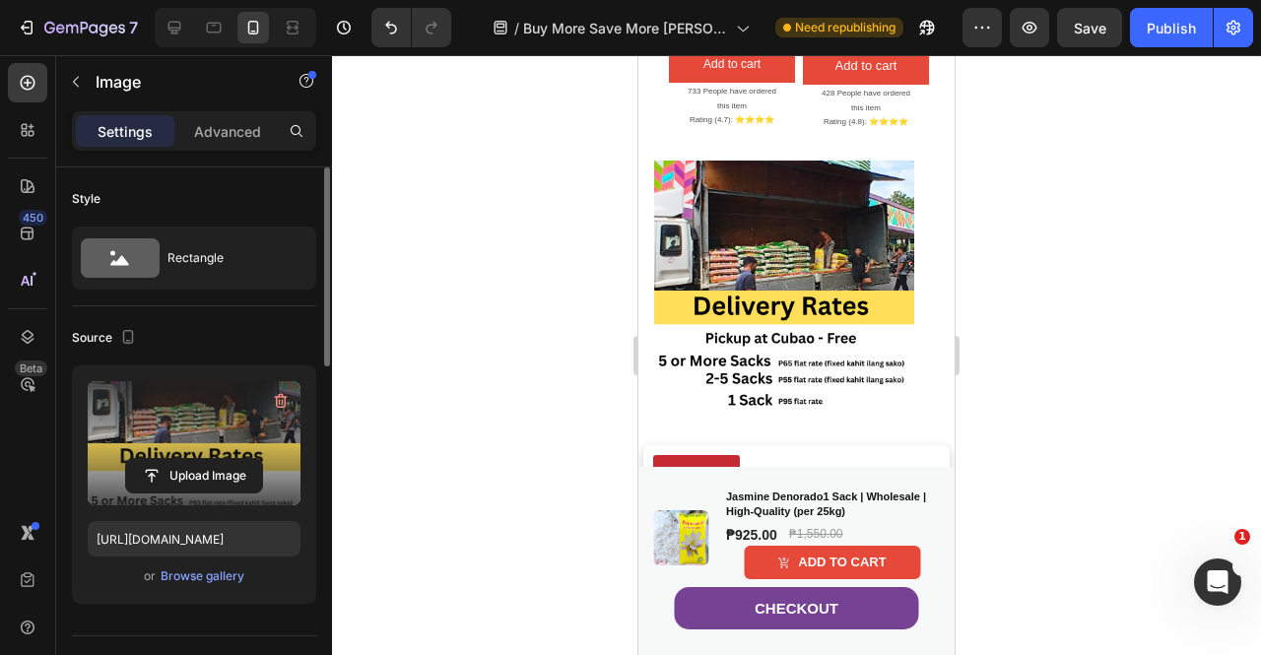
click at [827, 220] on img at bounding box center [784, 291] width 260 height 260
click at [850, 289] on img at bounding box center [784, 291] width 260 height 260
click at [570, 301] on div at bounding box center [796, 355] width 929 height 600
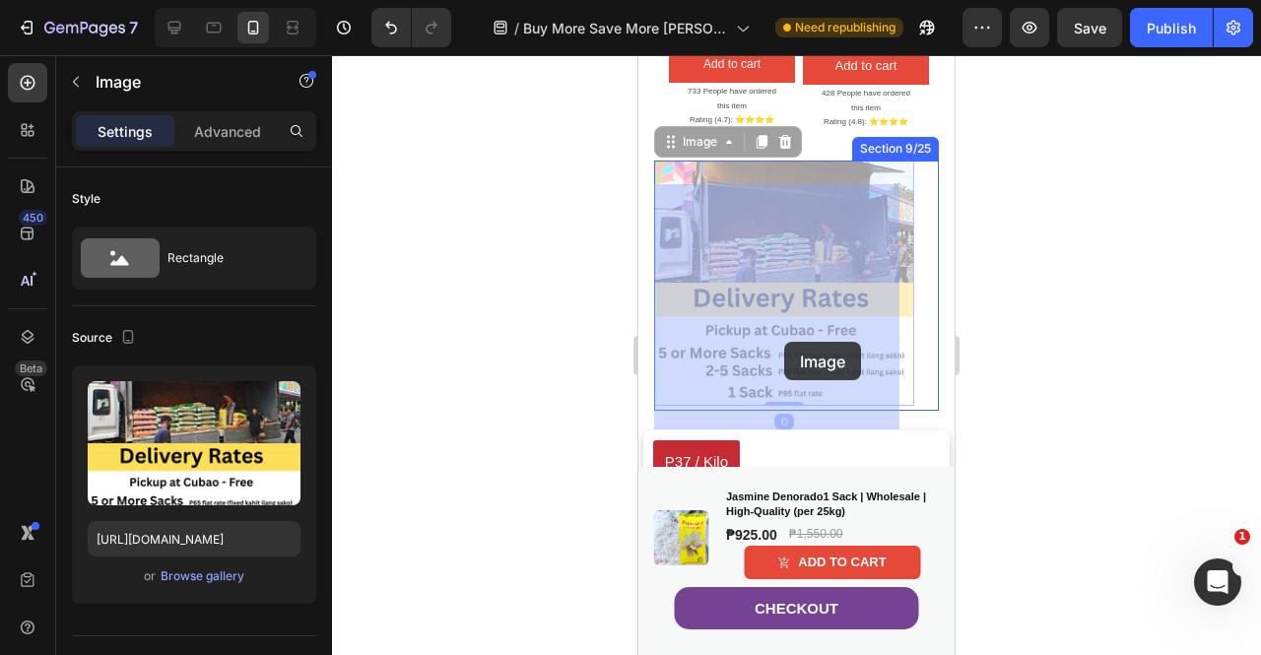
drag, startPoint x: 801, startPoint y: 267, endPoint x: 784, endPoint y: 342, distance: 76.7
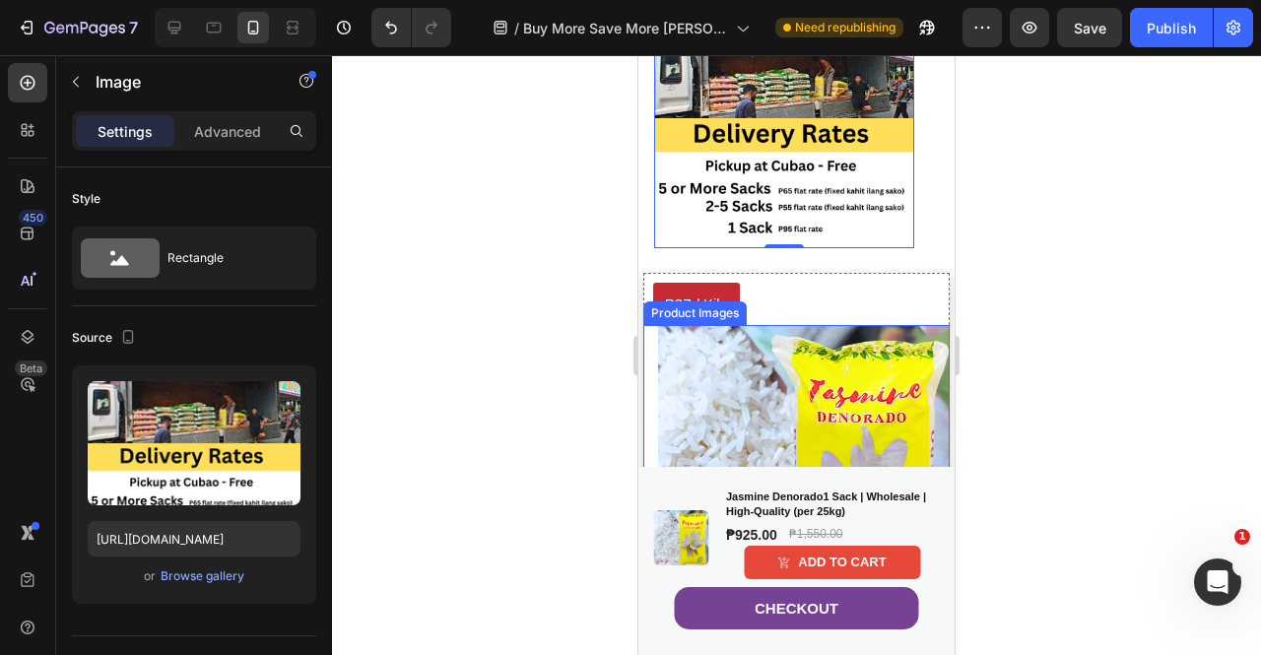
scroll to position [1971, 0]
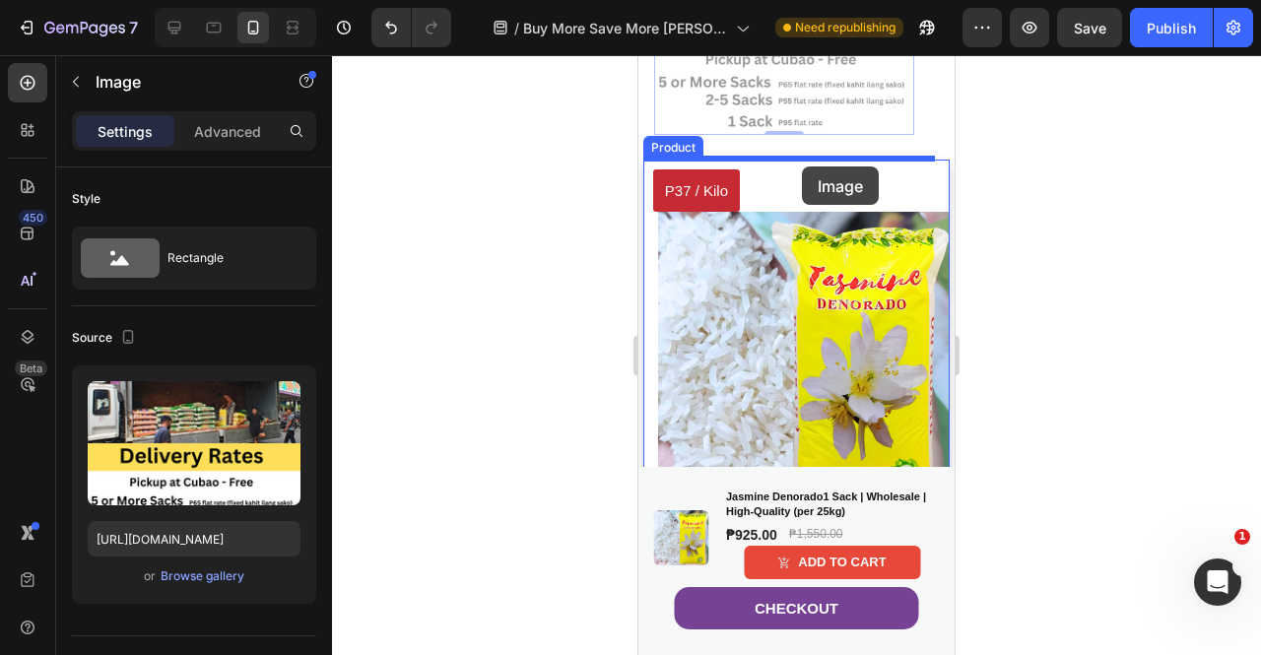
drag, startPoint x: 784, startPoint y: 100, endPoint x: 802, endPoint y: 167, distance: 69.3
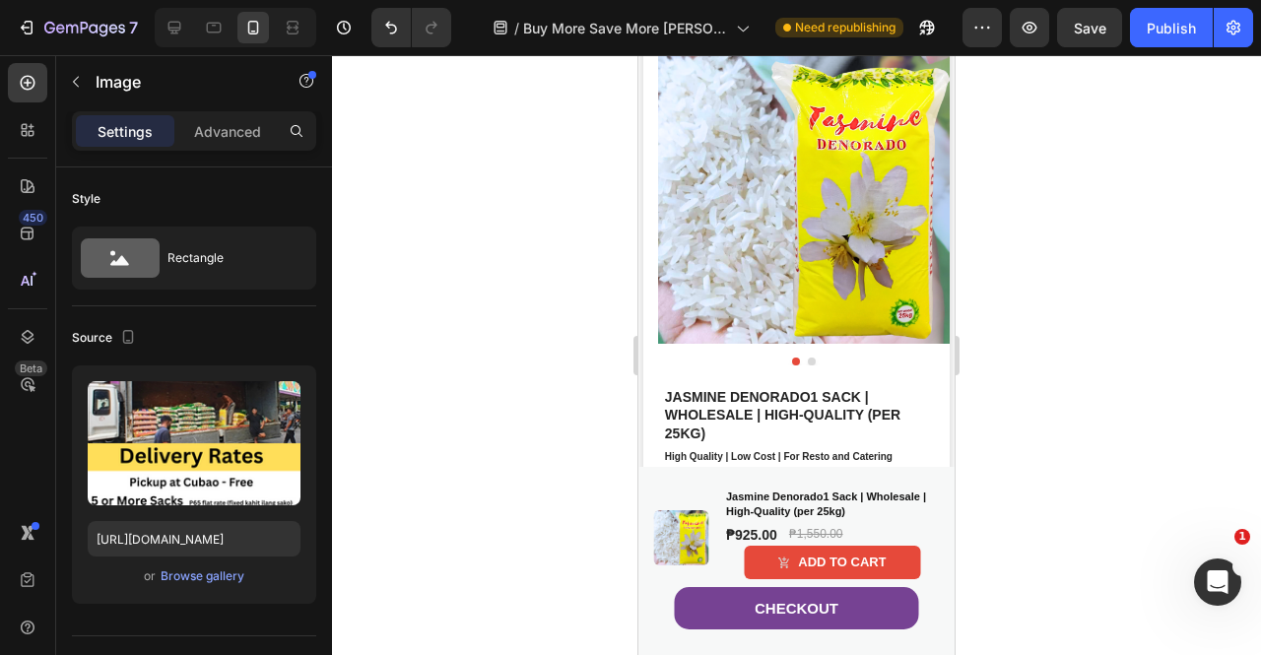
scroll to position [2070, 0]
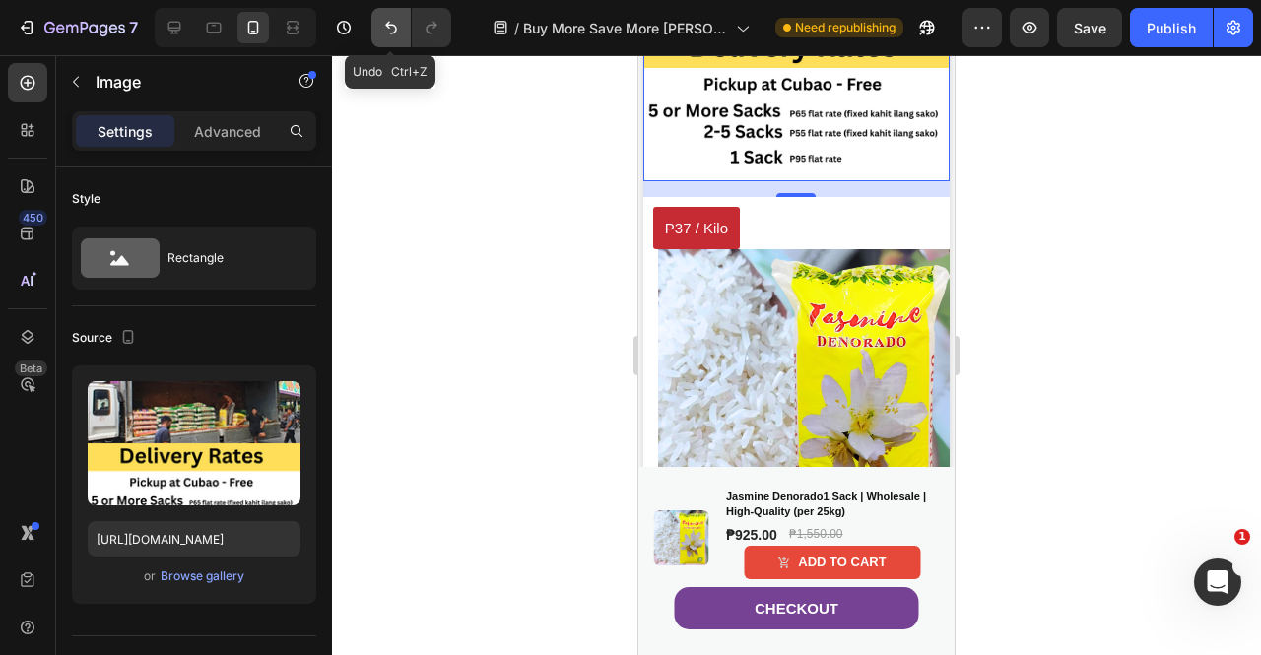
click at [385, 29] on icon "Undo/Redo" at bounding box center [391, 28] width 20 height 20
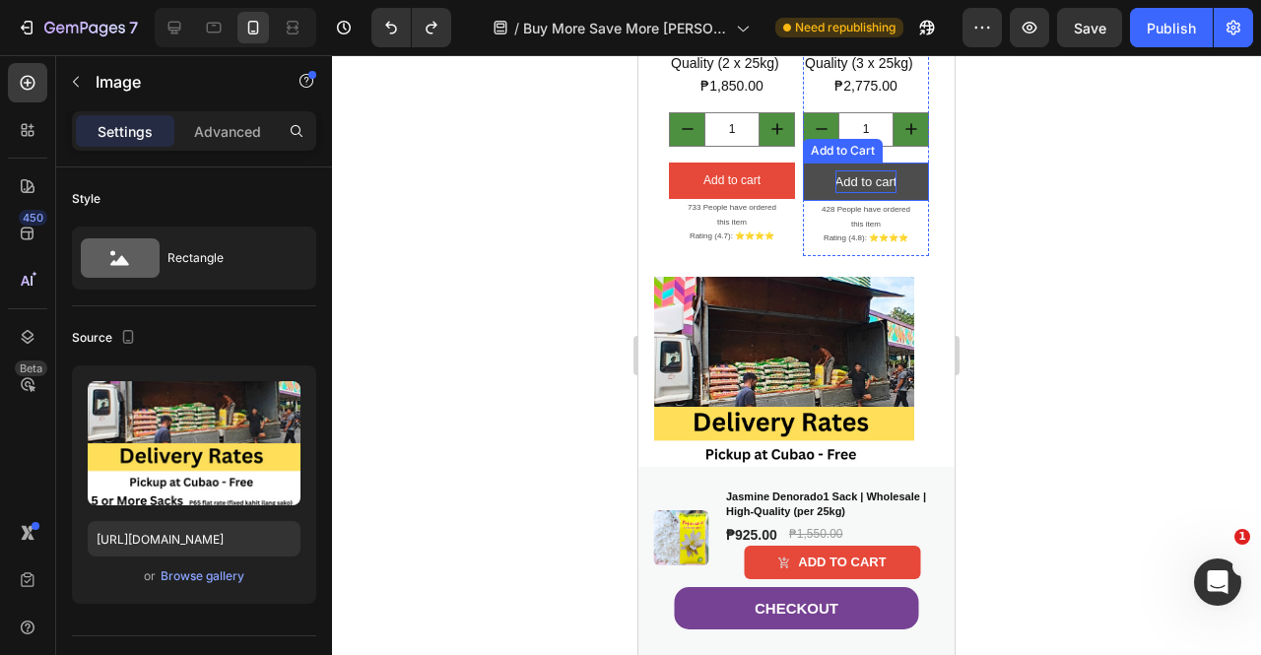
scroll to position [1553, 0]
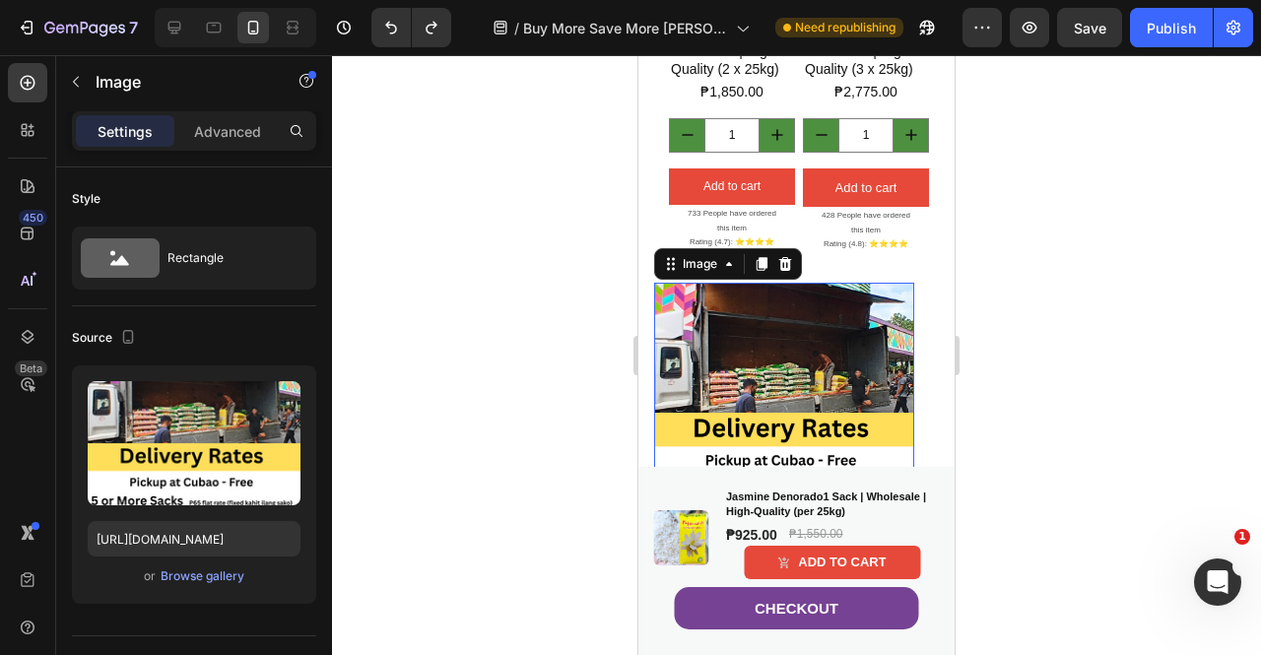
click at [807, 352] on img at bounding box center [784, 413] width 260 height 260
click at [788, 272] on icon at bounding box center [786, 264] width 16 height 16
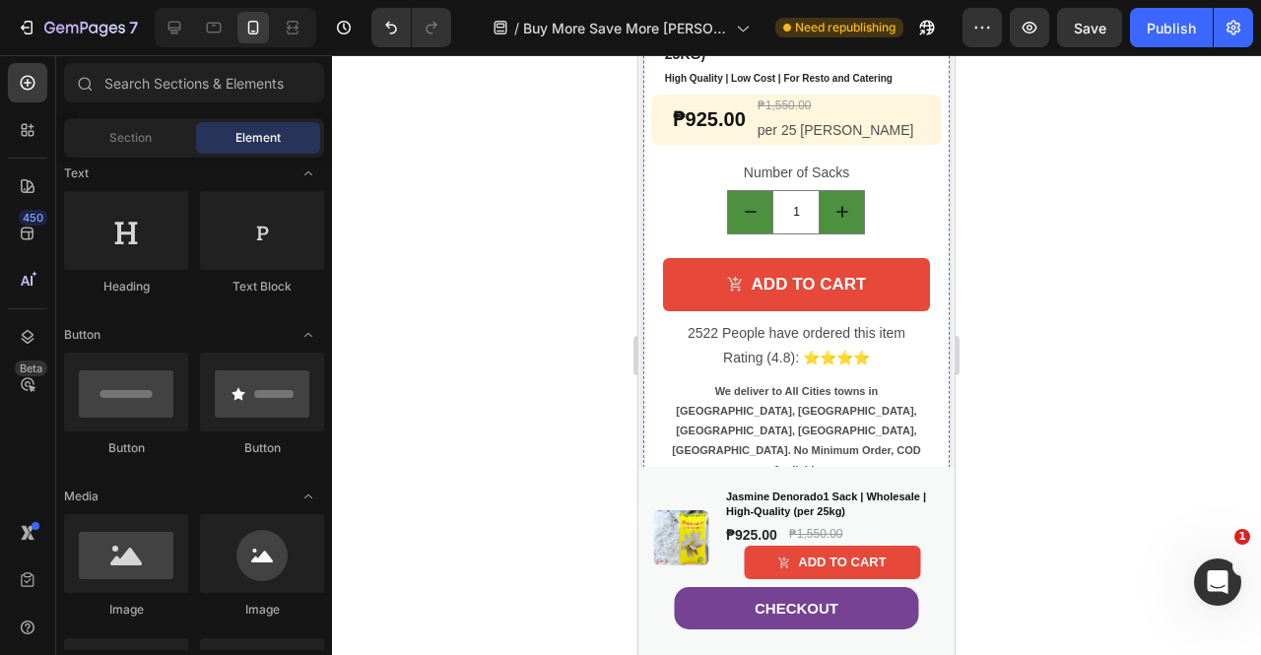
scroll to position [2342, 0]
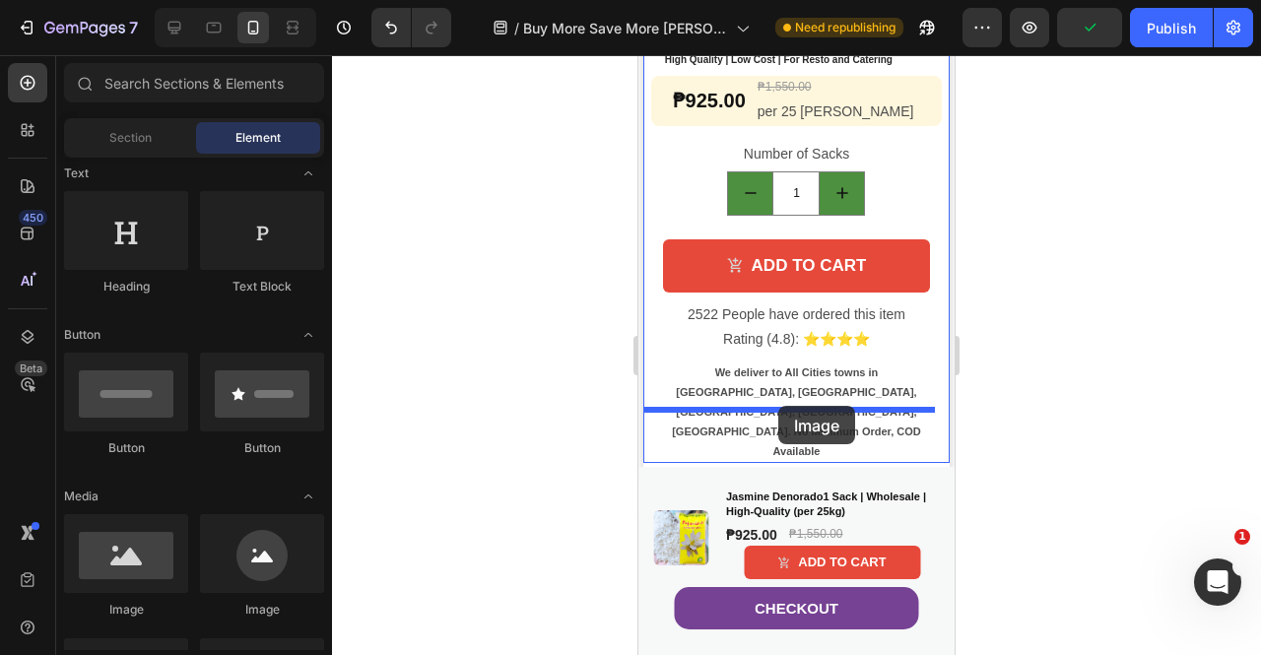
drag, startPoint x: 754, startPoint y: 622, endPoint x: 779, endPoint y: 406, distance: 217.2
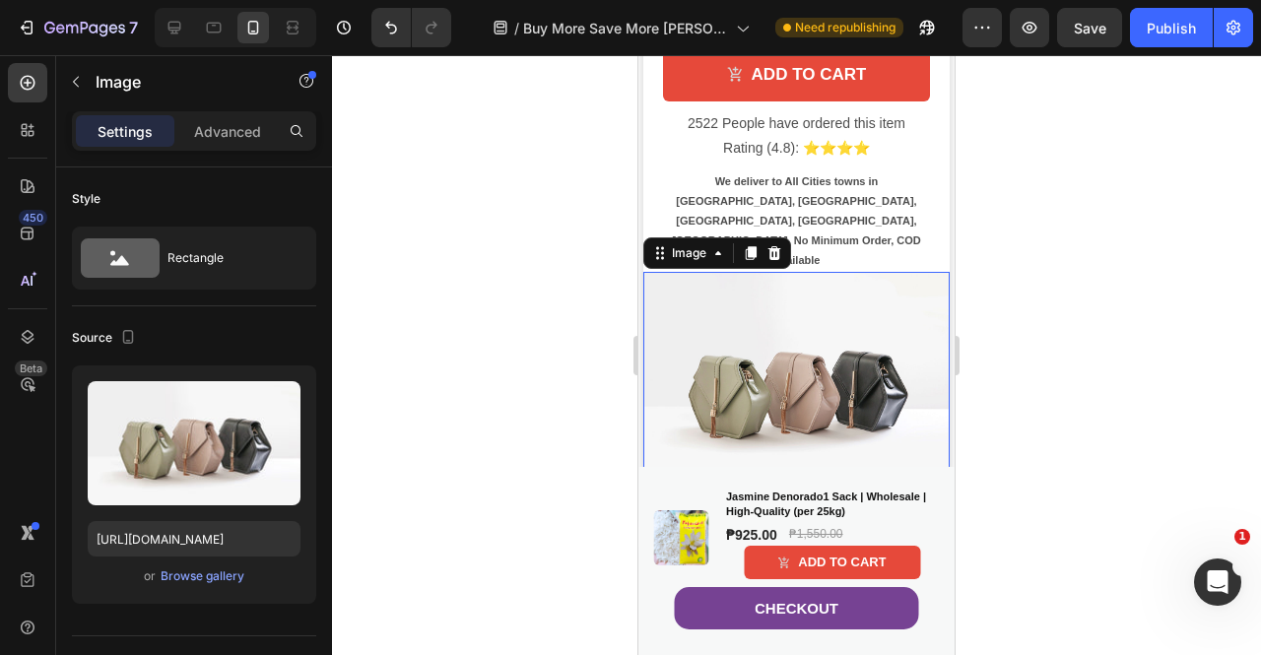
scroll to position [2539, 0]
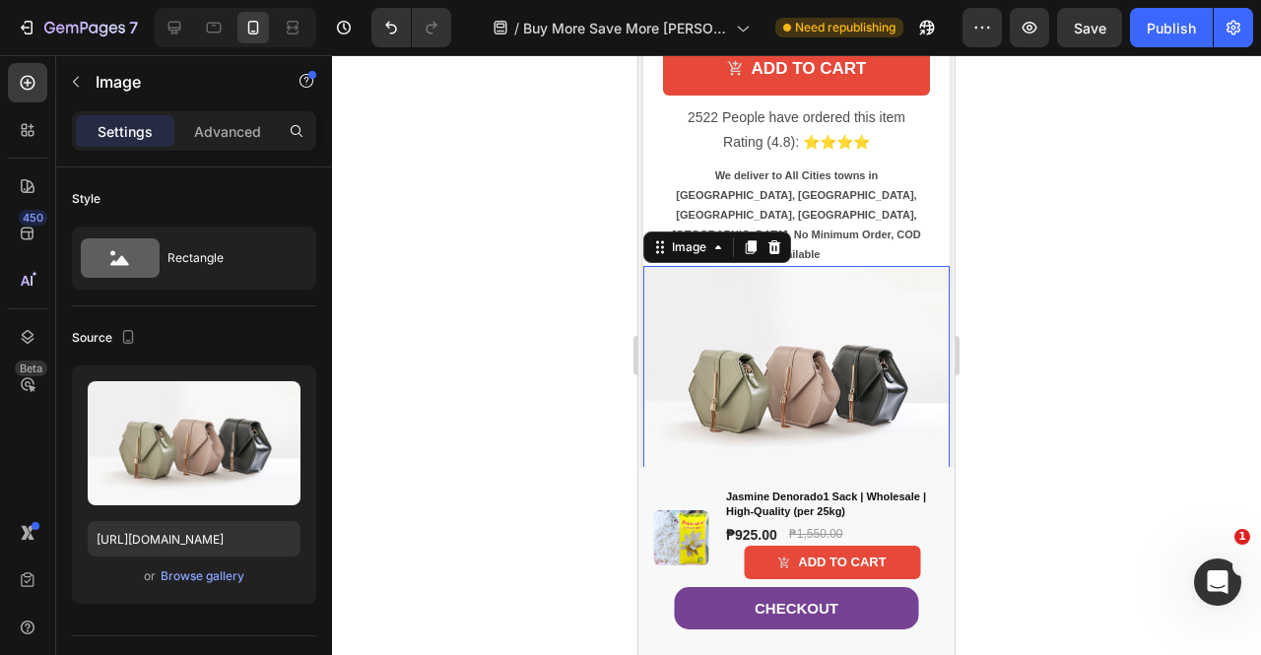
click at [816, 275] on img at bounding box center [797, 381] width 306 height 231
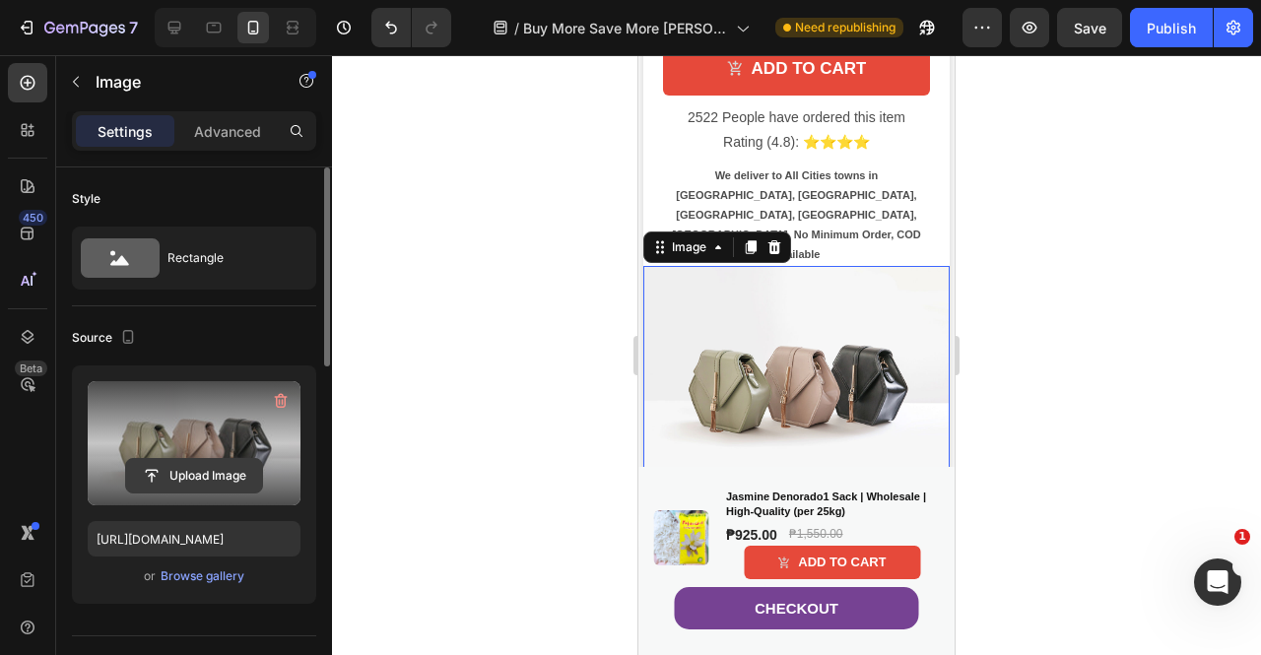
click at [207, 470] on input "file" at bounding box center [194, 476] width 136 height 34
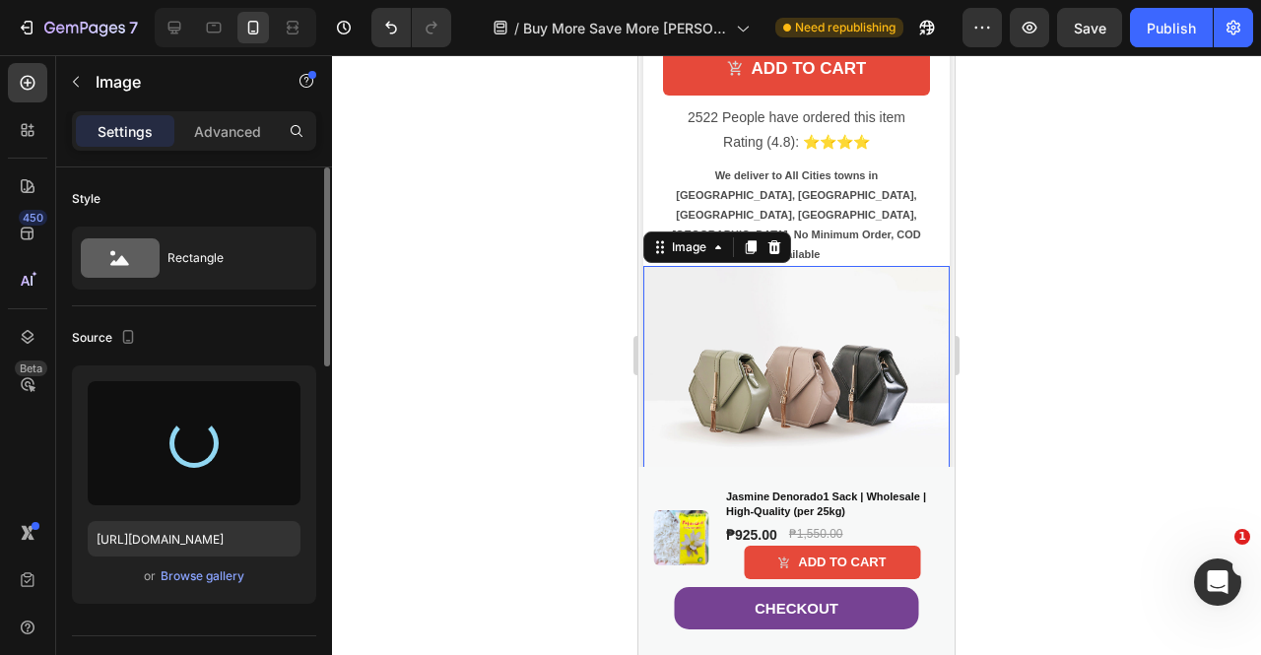
type input "https://cdn.shopify.com/s/files/1/0914/5686/4563/files/gempages_547358301319333…"
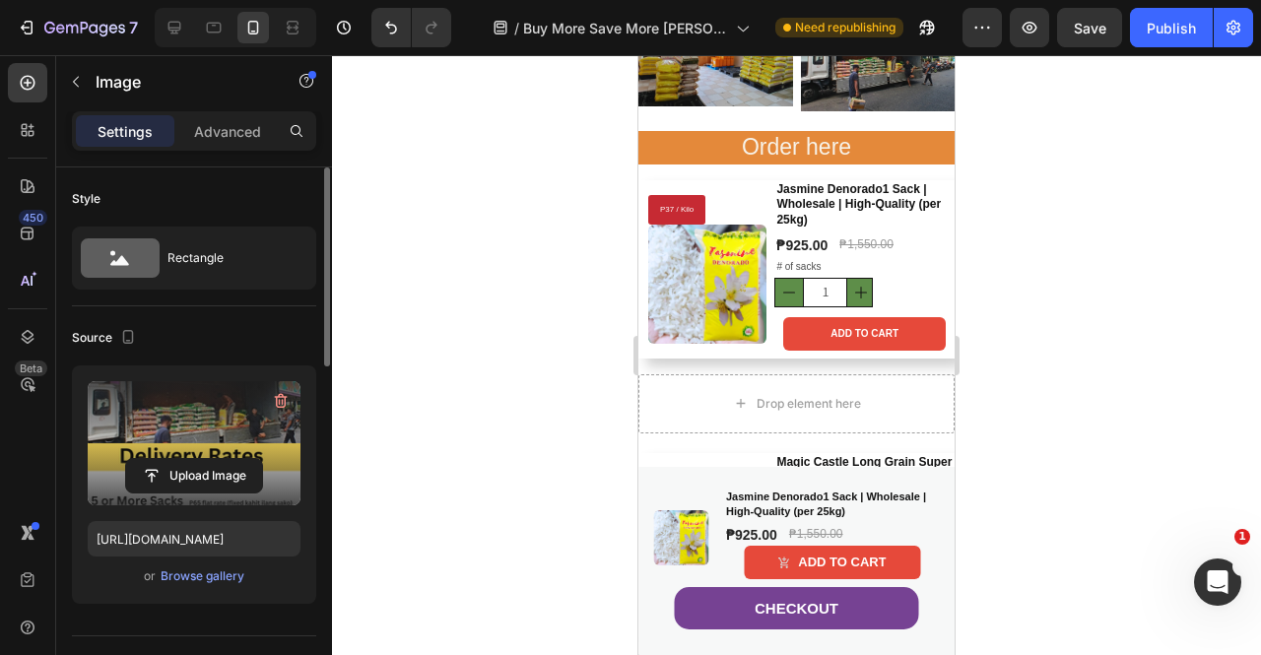
scroll to position [0, 0]
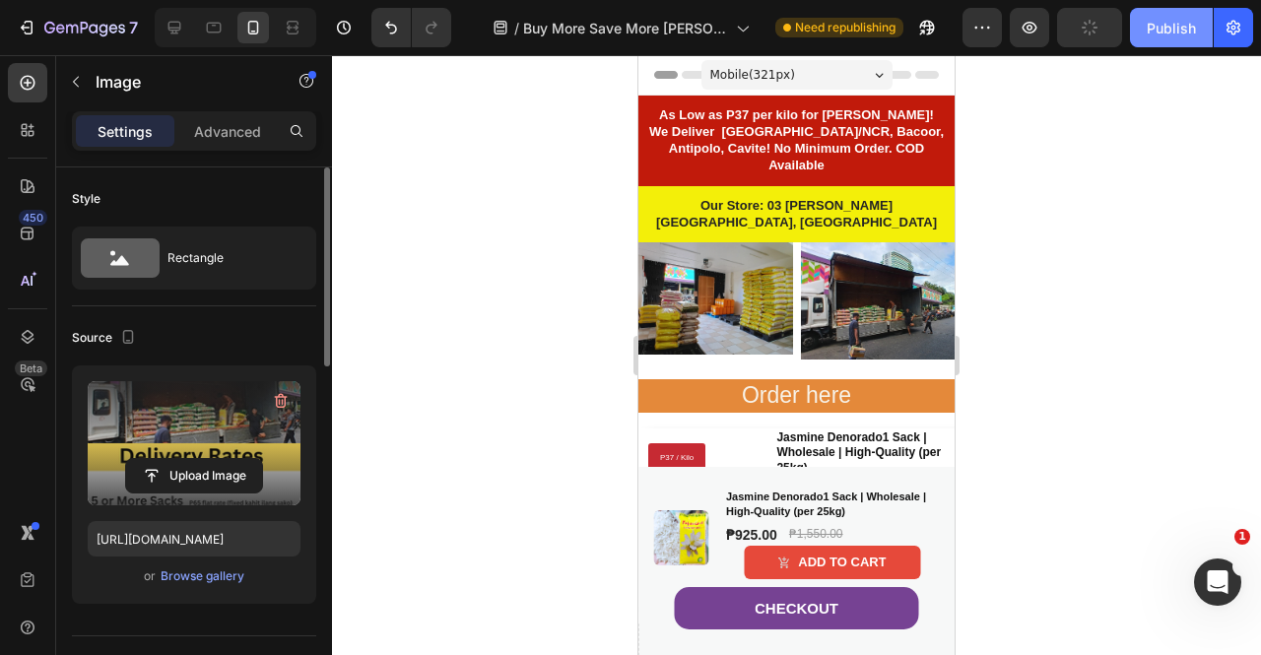
click at [1155, 27] on div "Publish" at bounding box center [1171, 28] width 49 height 21
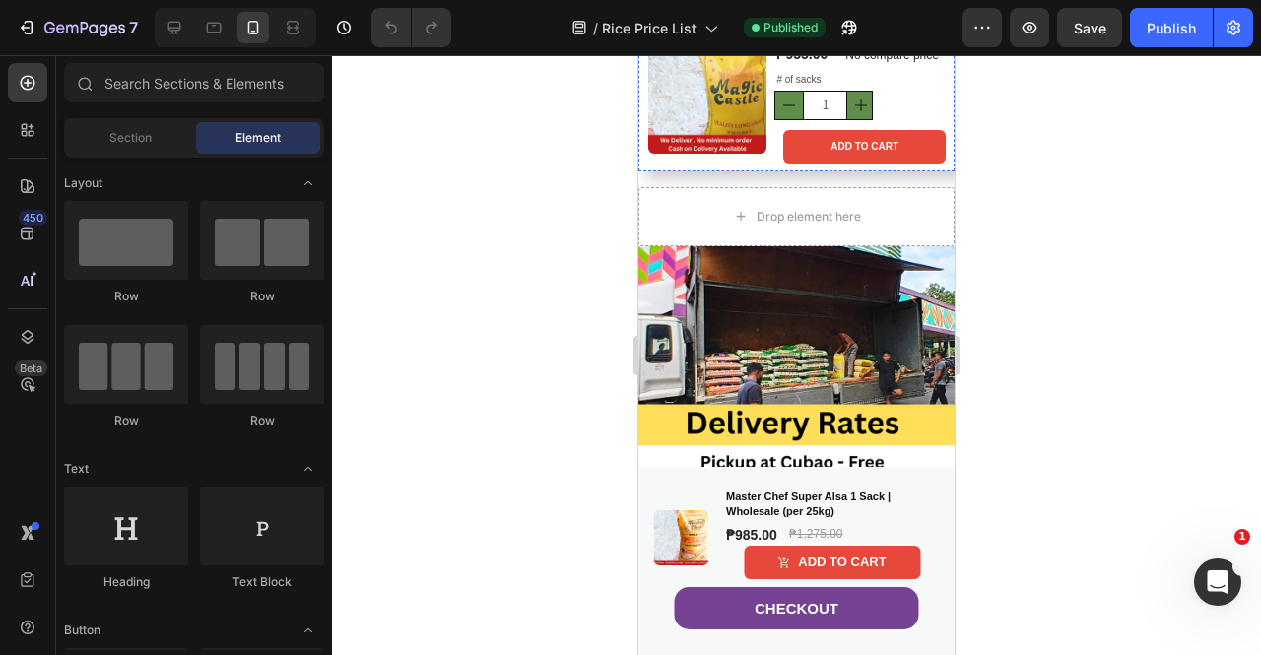
scroll to position [788, 0]
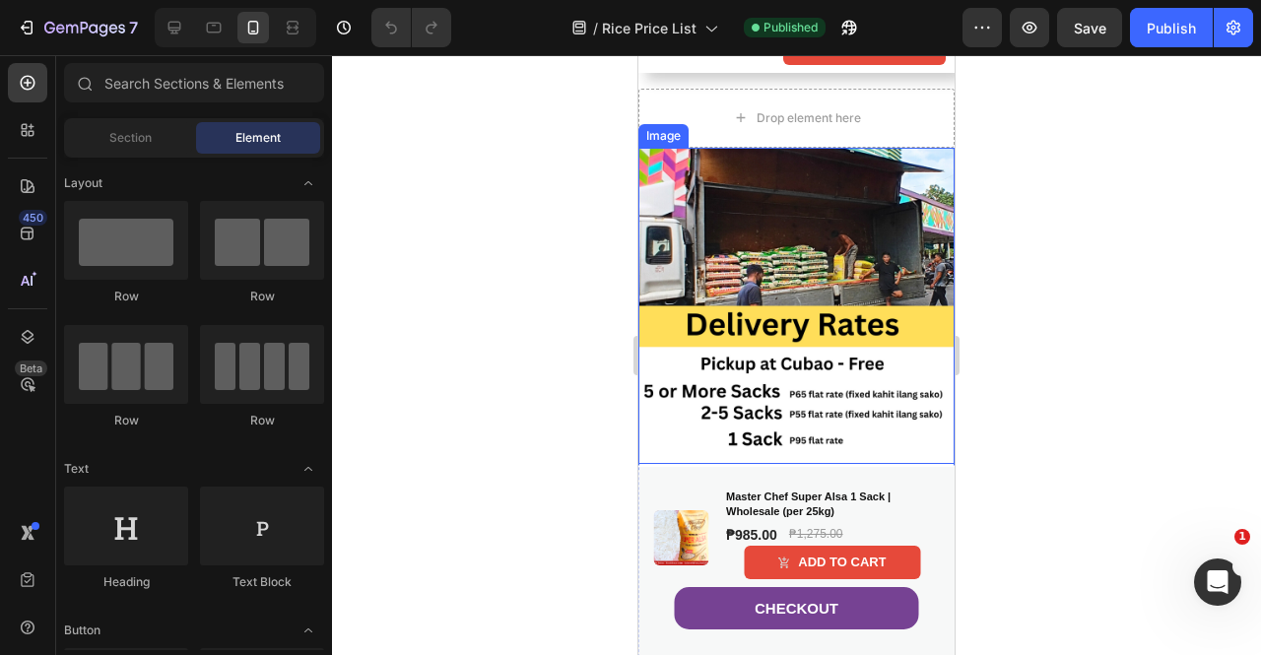
click at [796, 259] on img at bounding box center [797, 306] width 316 height 316
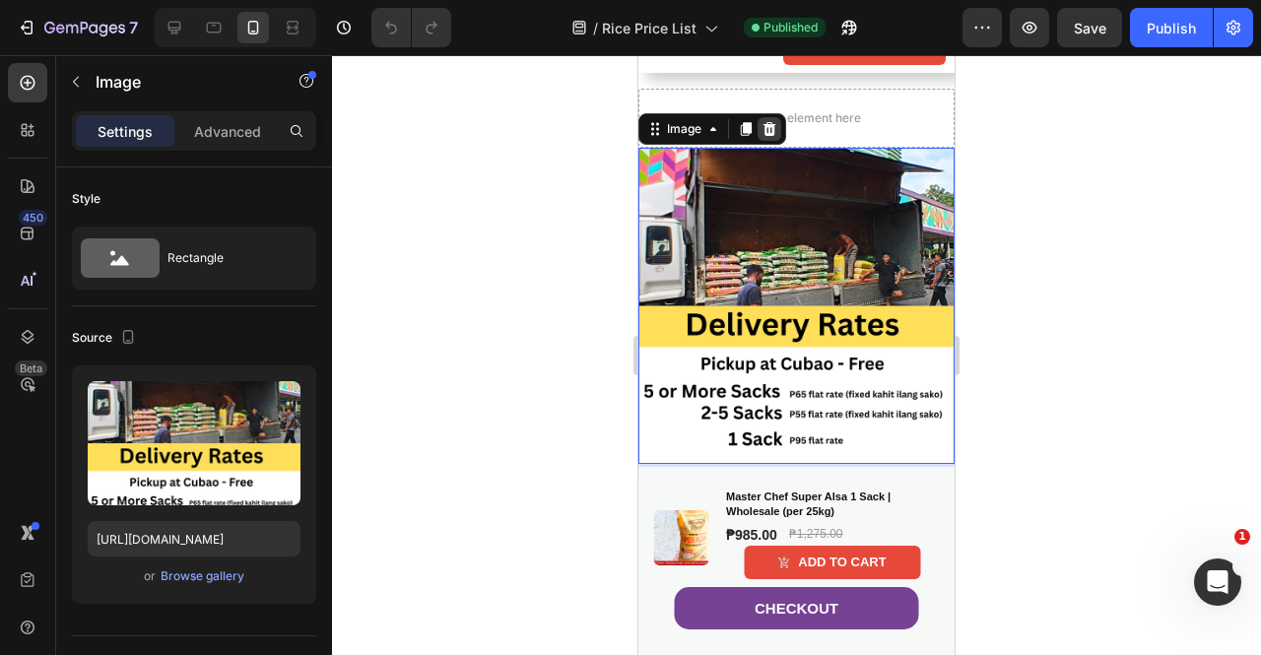
click at [771, 137] on icon at bounding box center [770, 129] width 16 height 16
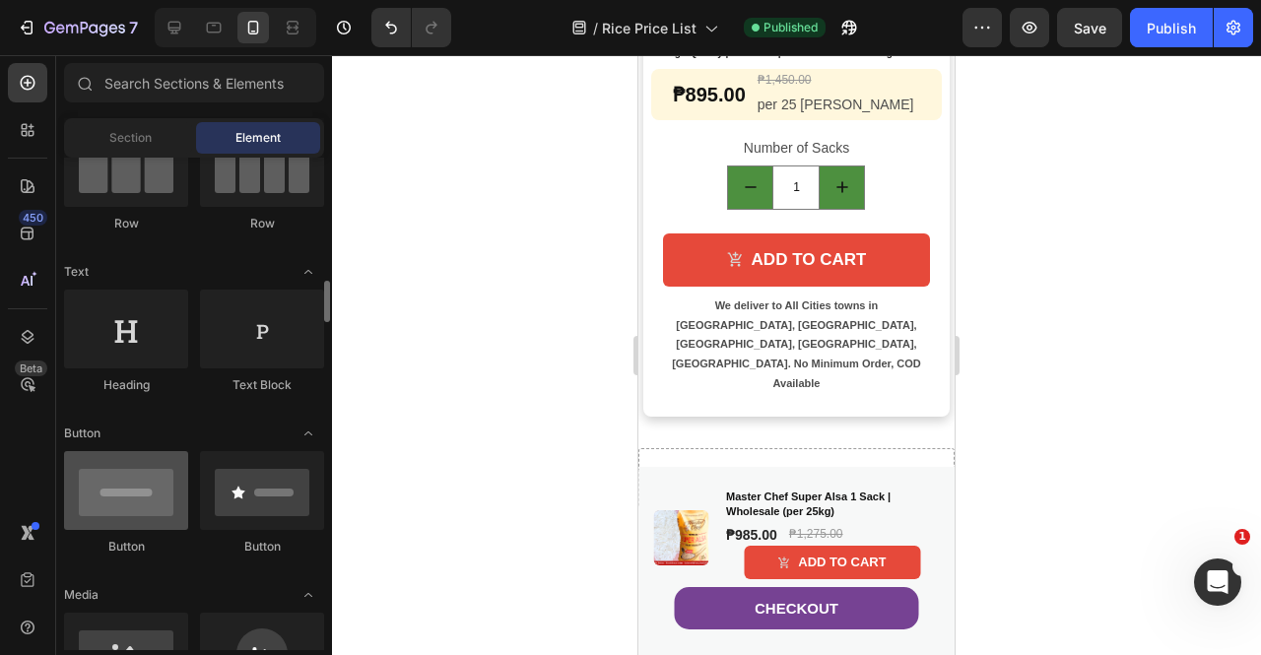
scroll to position [296, 0]
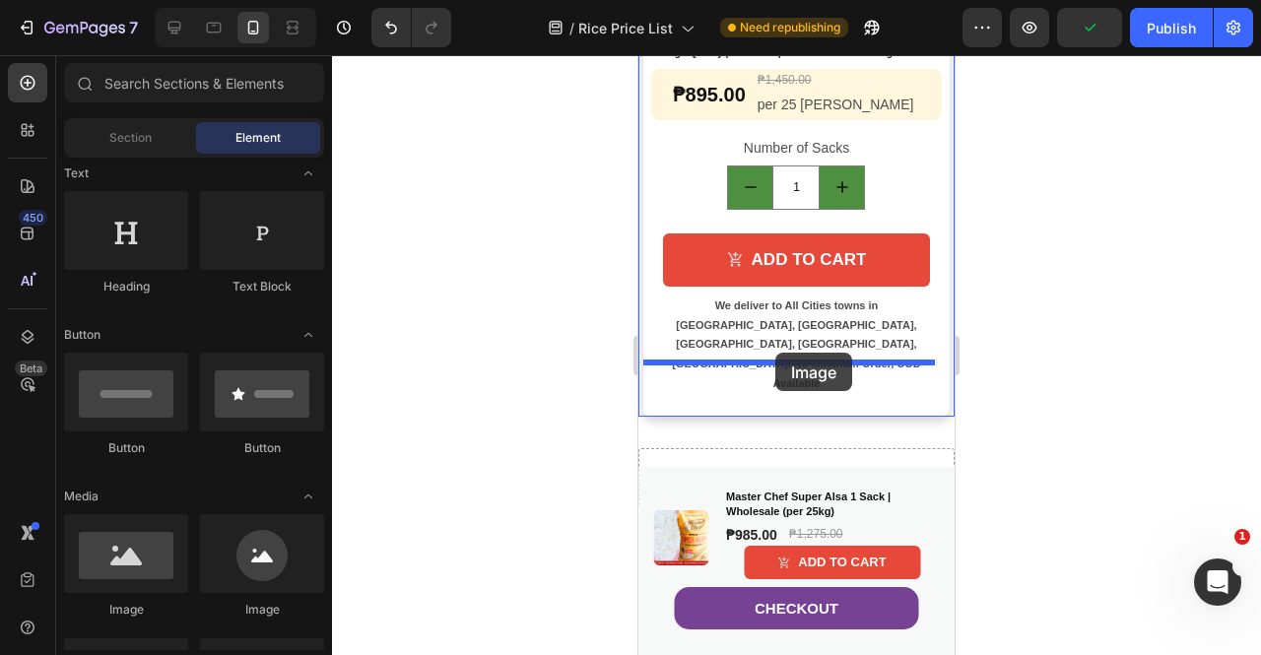
drag, startPoint x: 782, startPoint y: 635, endPoint x: 776, endPoint y: 353, distance: 281.9
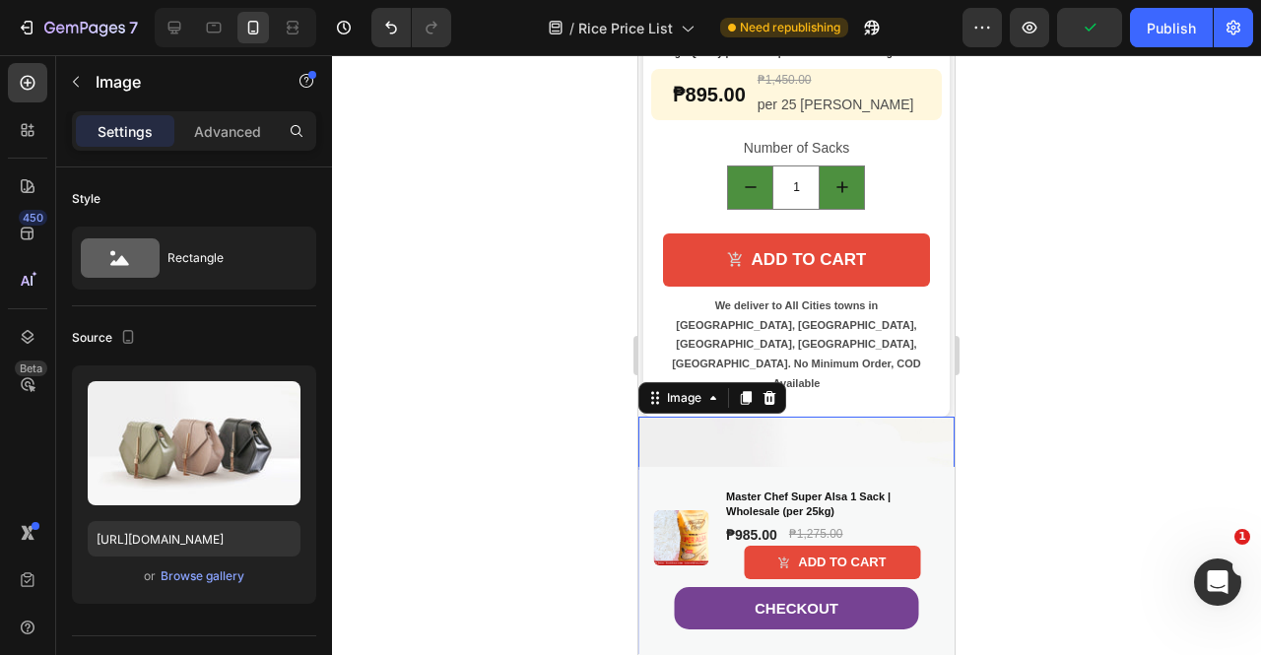
click at [815, 417] on img at bounding box center [797, 536] width 316 height 238
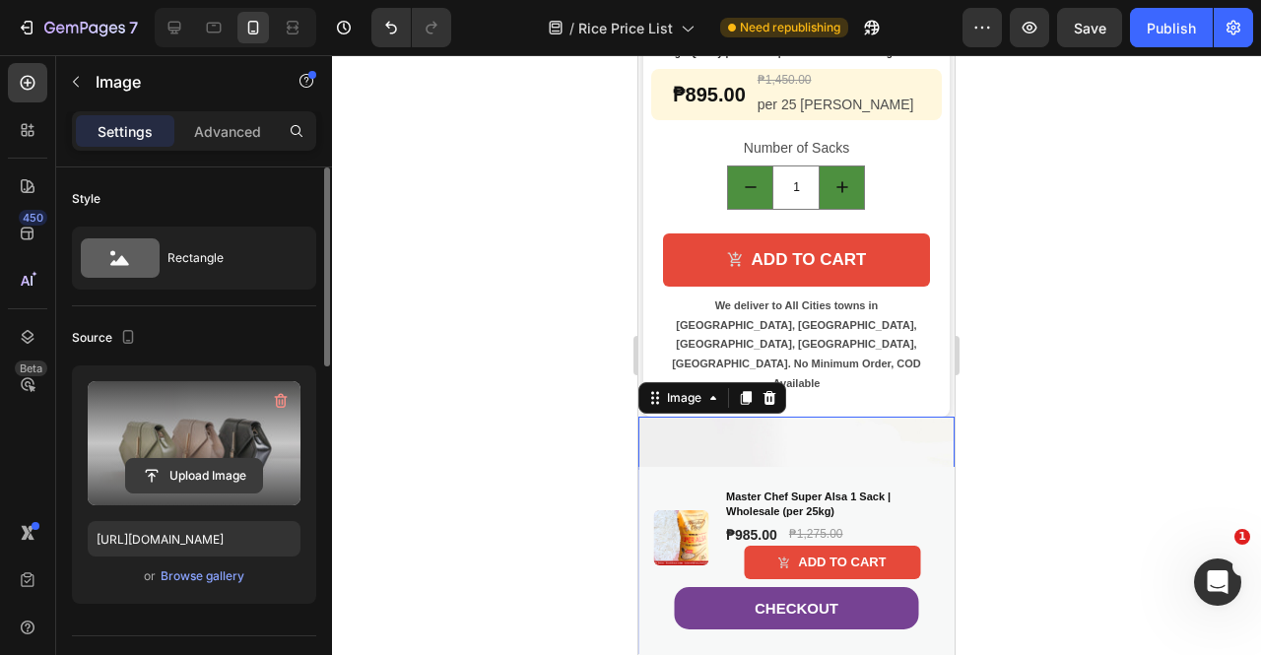
click at [189, 460] on input "file" at bounding box center [194, 476] width 136 height 34
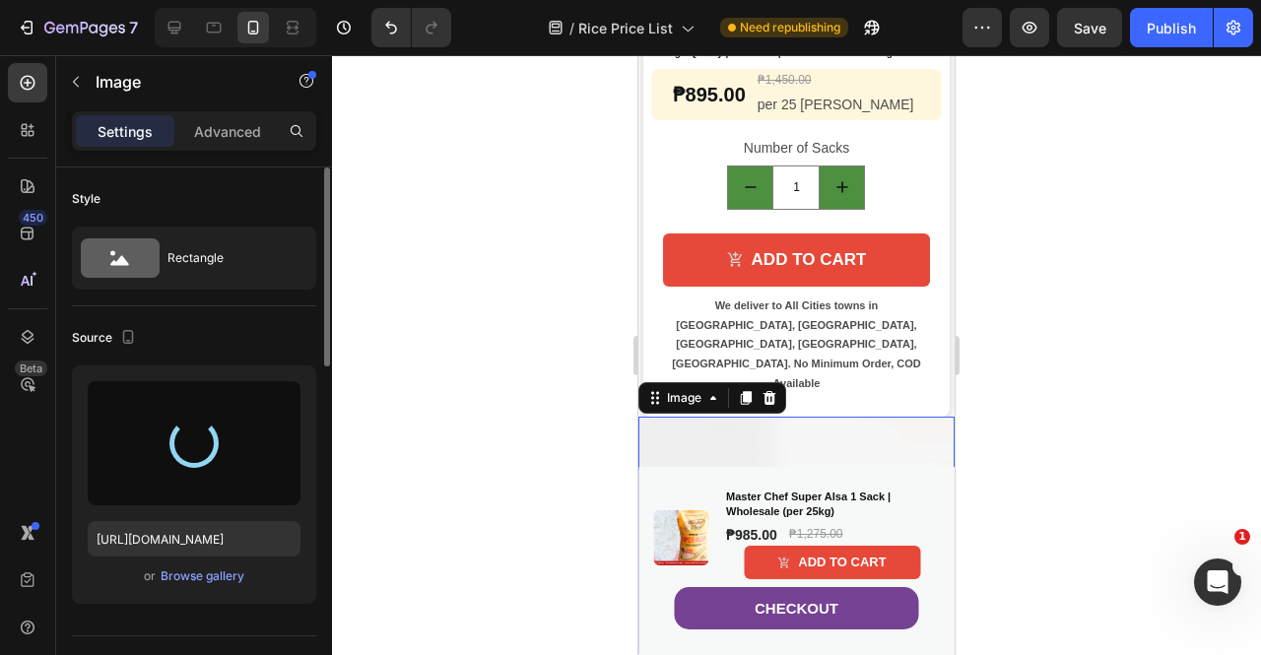
type input "https://cdn.shopify.com/s/files/1/0914/5686/4563/files/gempages_547358301319333…"
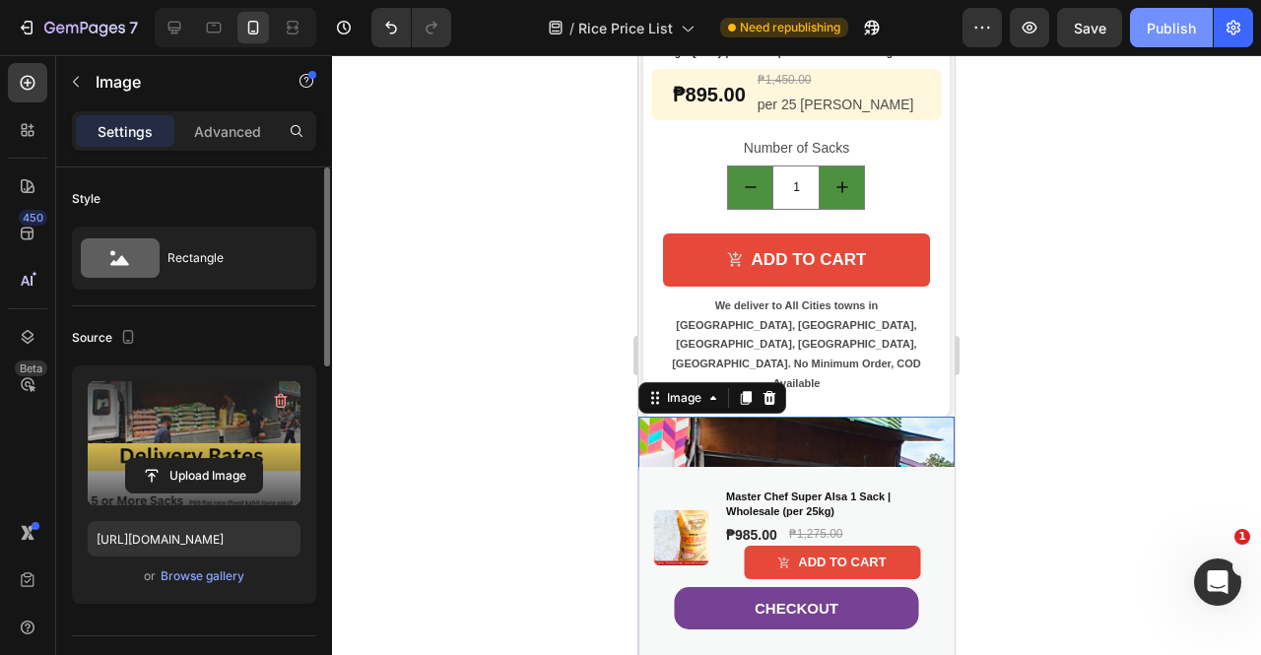
click at [1177, 29] on div "Publish" at bounding box center [1171, 28] width 49 height 21
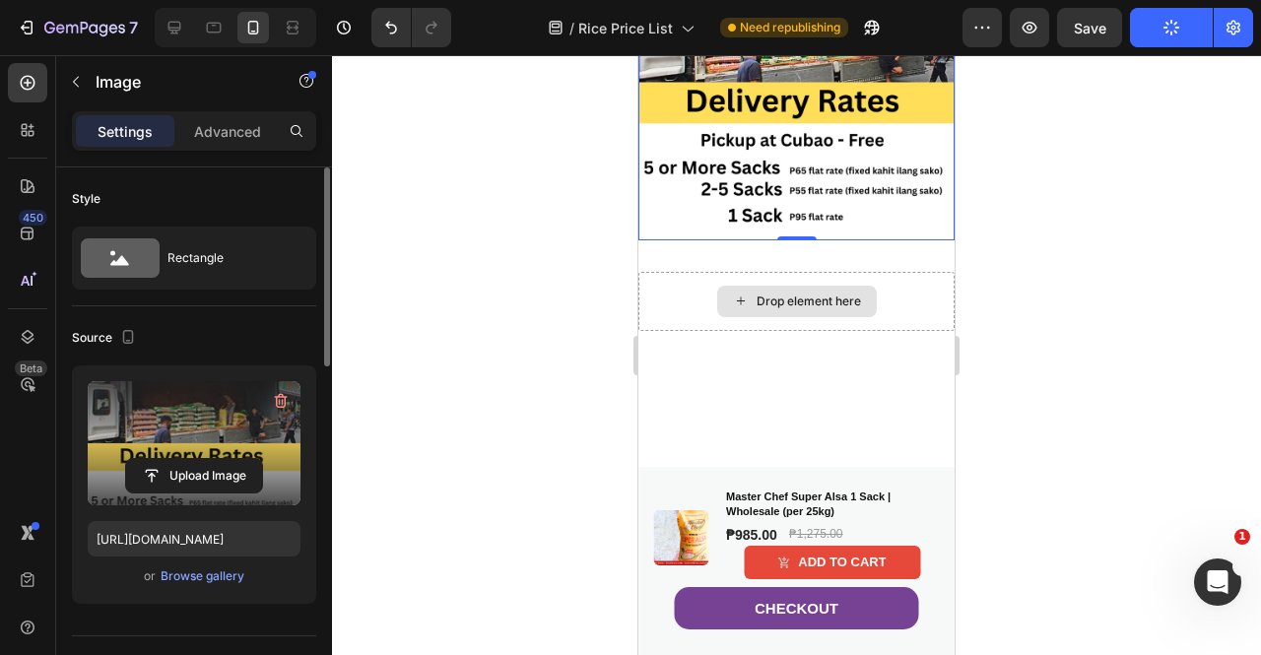
scroll to position [3055, 0]
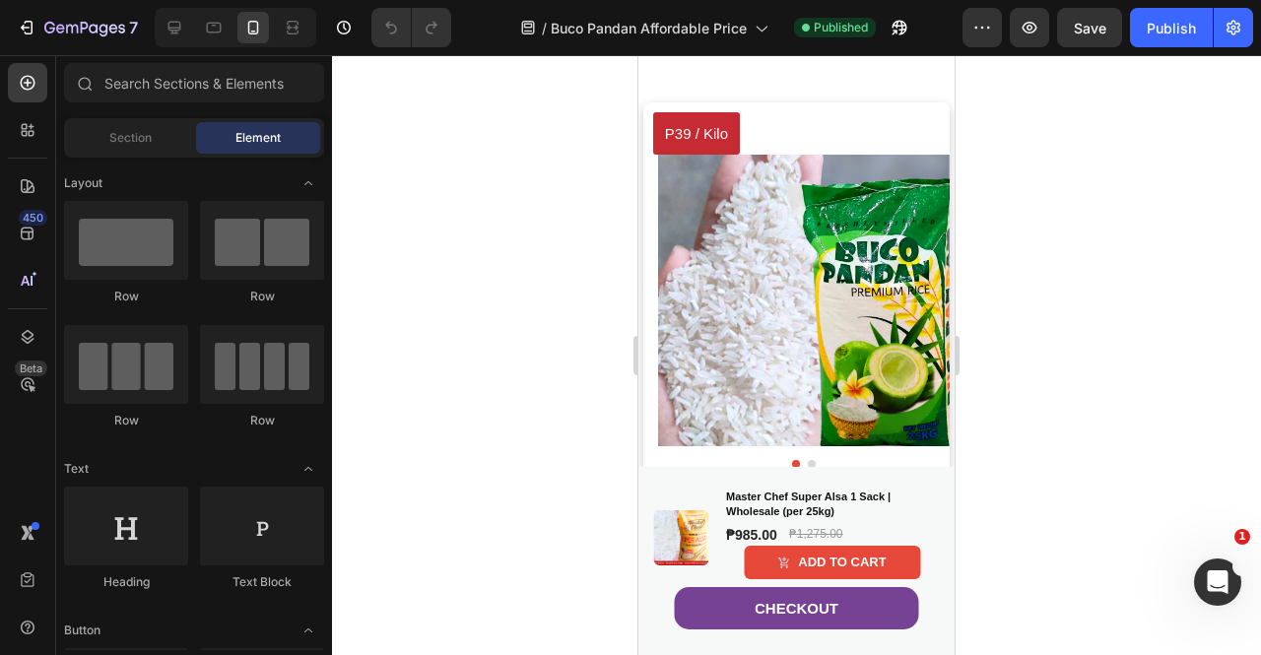
scroll to position [2224, 0]
